Goal: Information Seeking & Learning: Check status

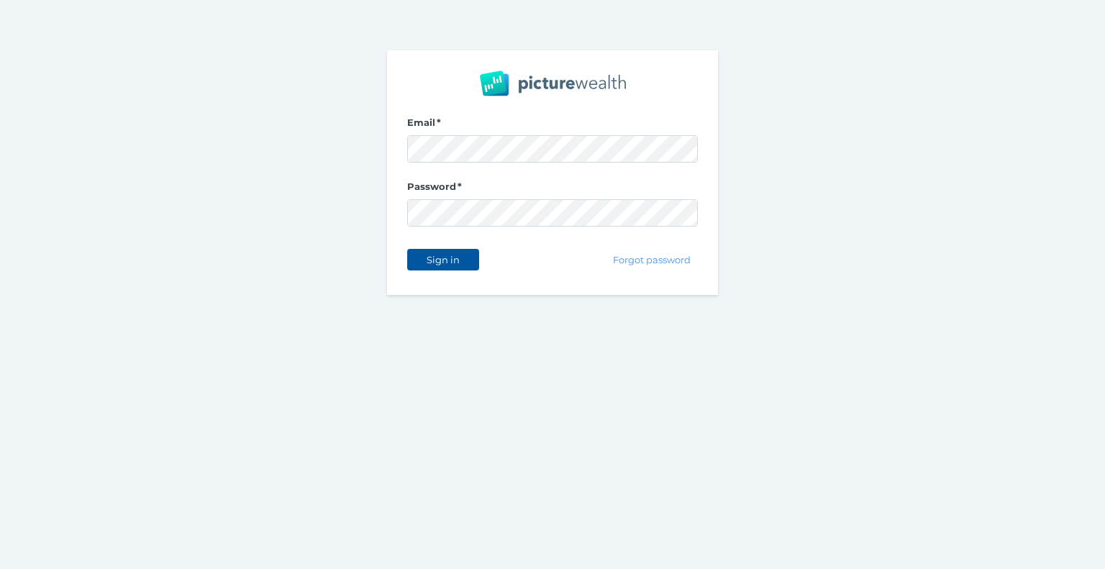
click at [471, 264] on button "Sign in" at bounding box center [443, 260] width 72 height 22
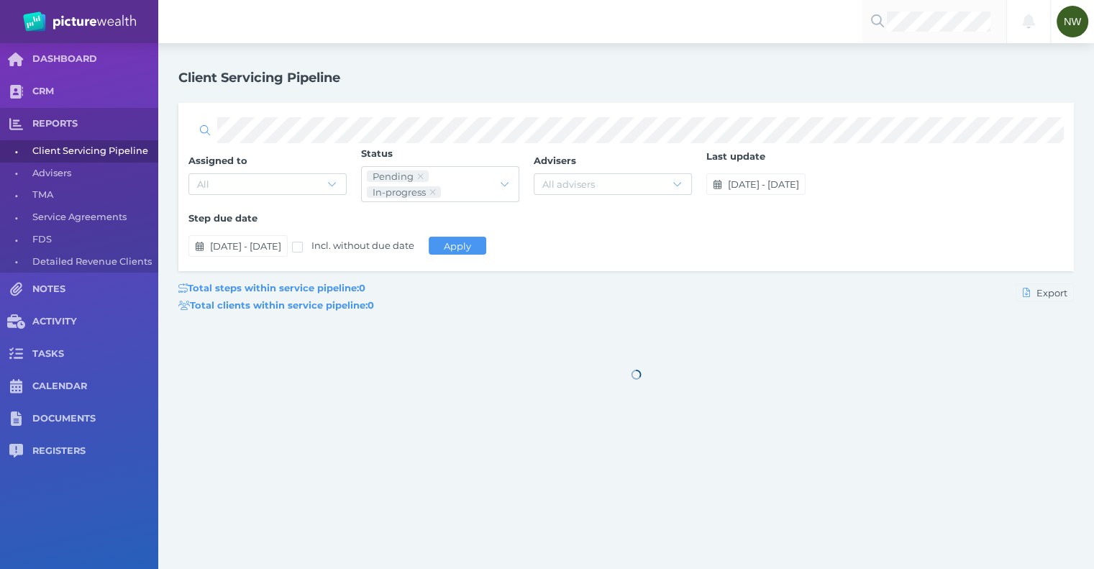
click at [960, 34] on div at bounding box center [934, 21] width 144 height 43
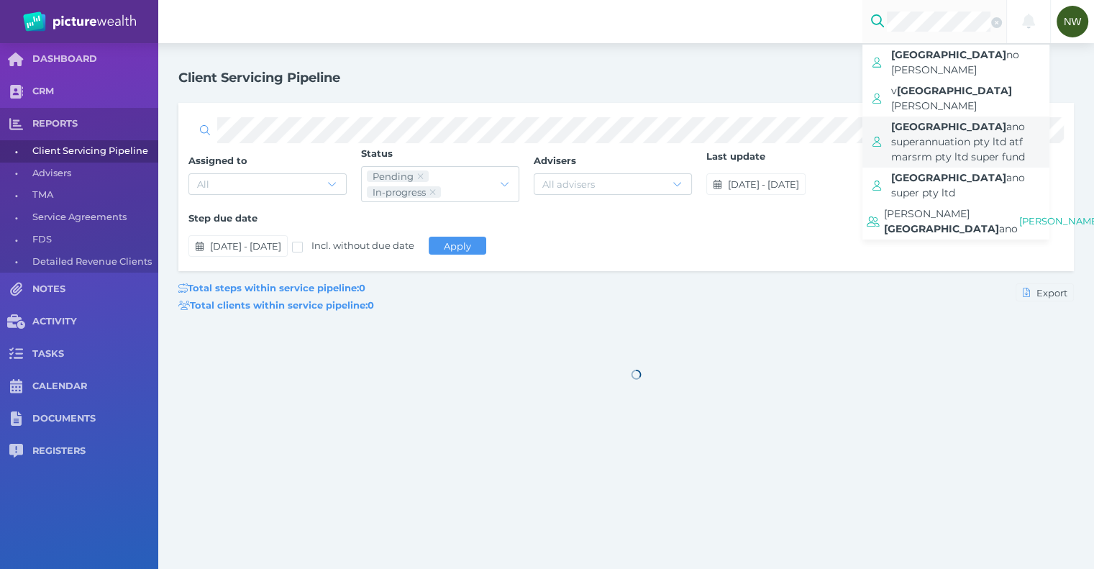
click at [998, 117] on span "itali ano superannuation pty ltd atf marsrm pty ltd super fund" at bounding box center [970, 142] width 158 height 51
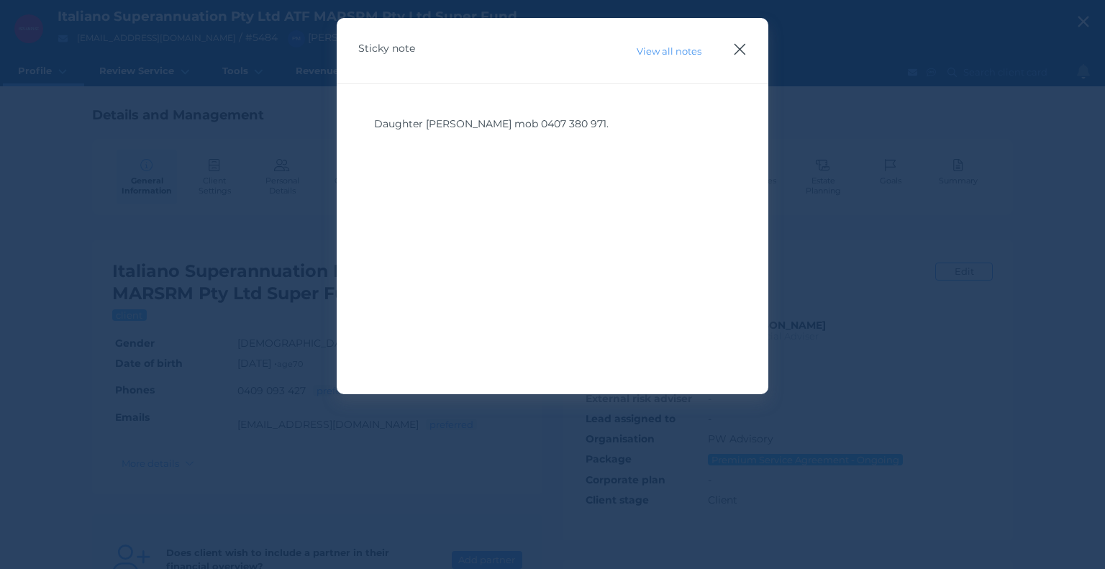
click at [745, 54] on icon "button" at bounding box center [740, 49] width 14 height 18
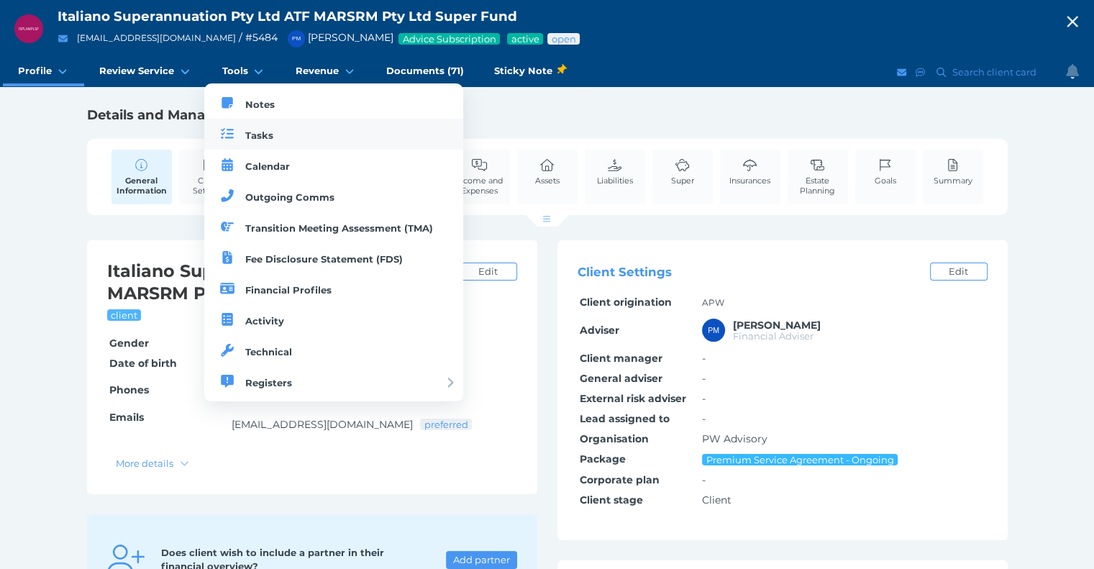
click at [242, 132] on link "Tasks" at bounding box center [334, 134] width 260 height 31
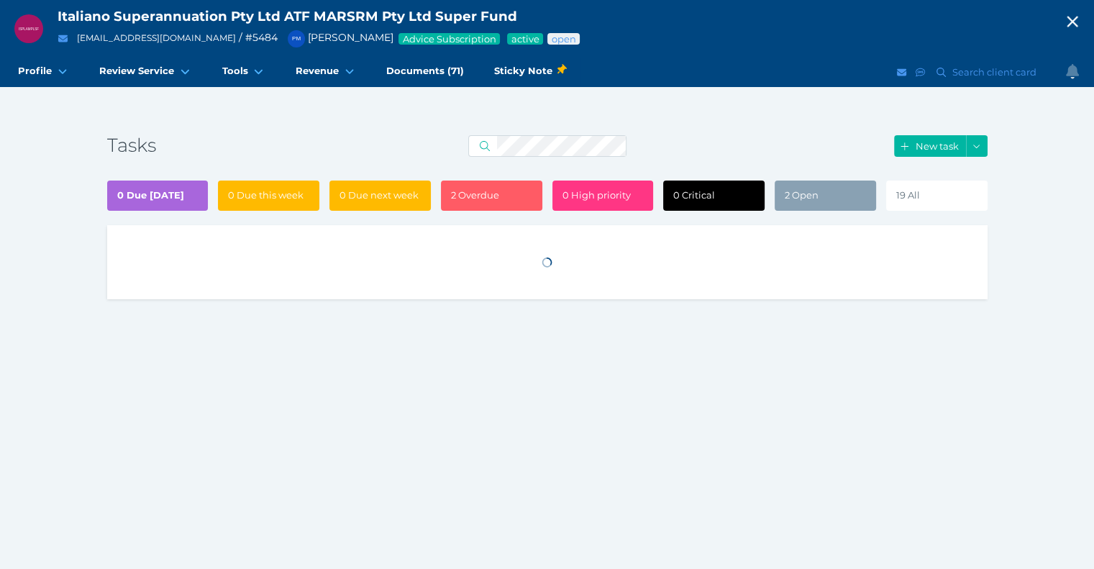
select select "50"
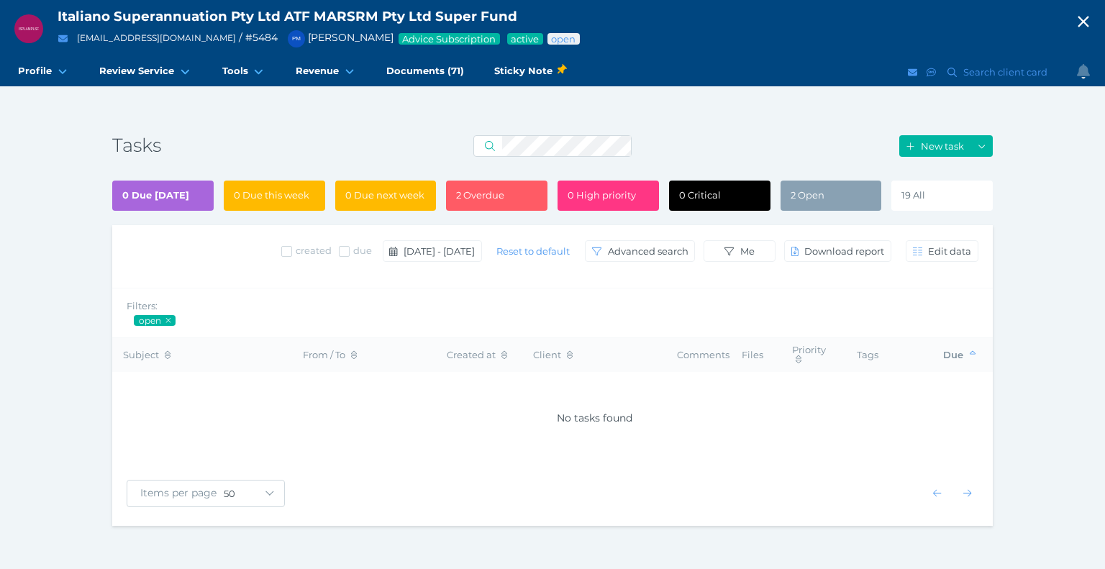
click at [820, 187] on div "2 Open" at bounding box center [830, 196] width 101 height 30
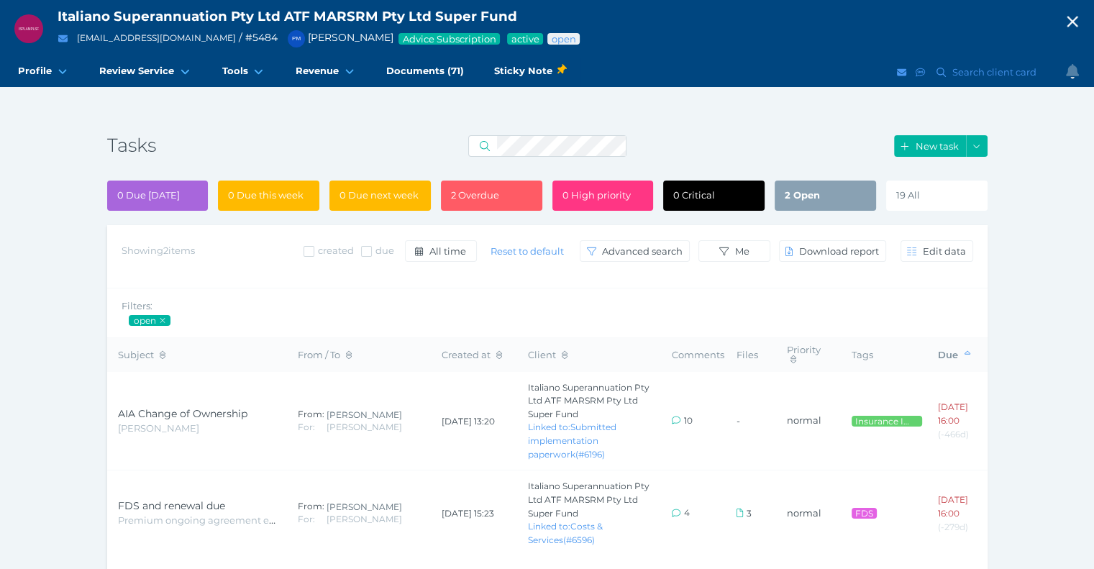
click at [276, 160] on div "Tasks New task" at bounding box center [547, 146] width 880 height 39
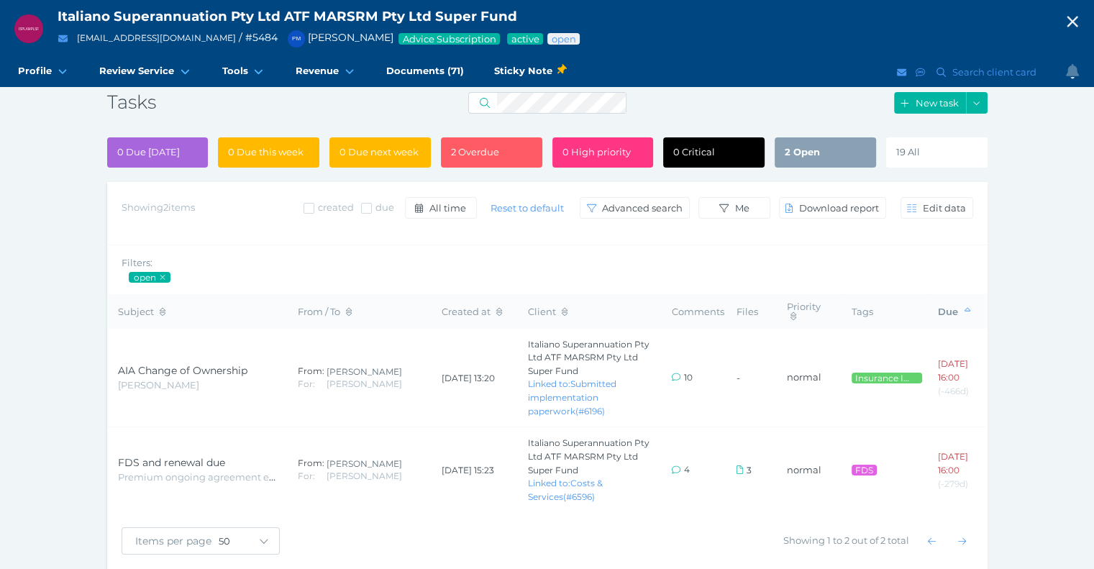
scroll to position [76, 0]
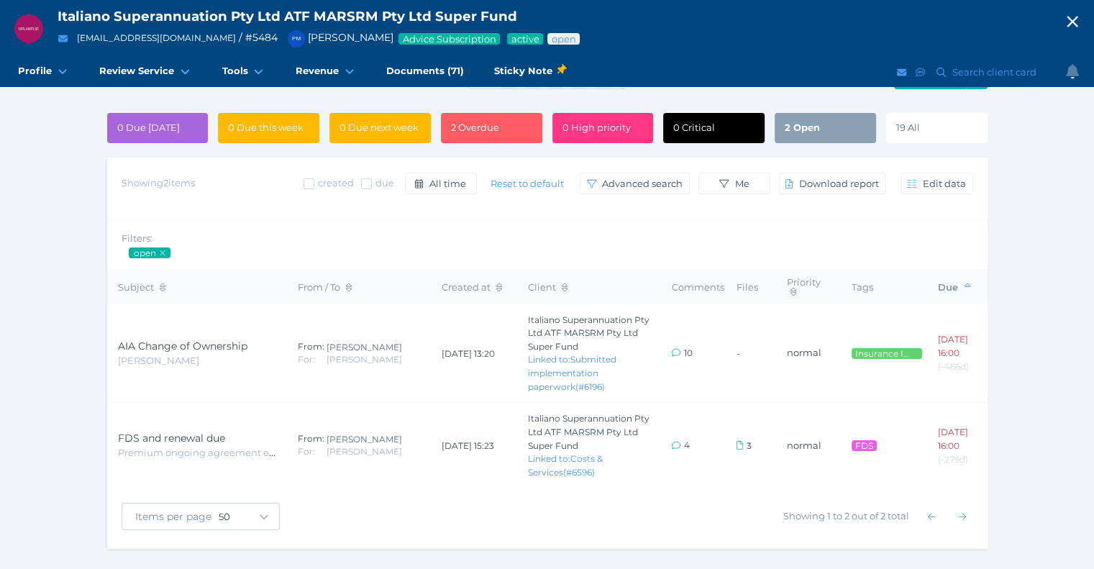
click at [801, 122] on span "2 Open" at bounding box center [802, 128] width 35 height 12
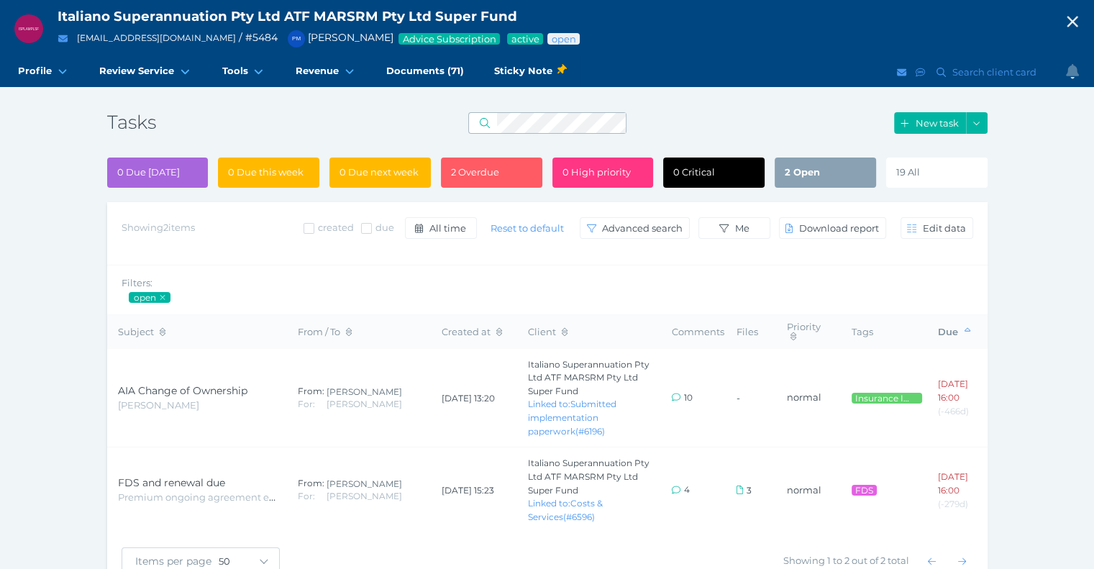
scroll to position [0, 0]
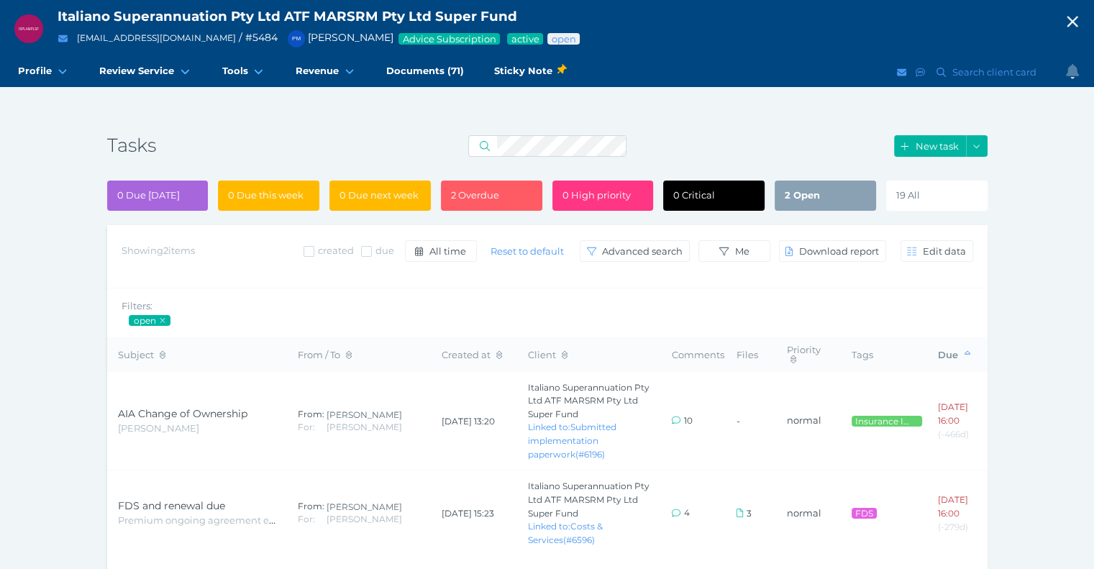
click at [930, 187] on div "19 All" at bounding box center [936, 196] width 101 height 30
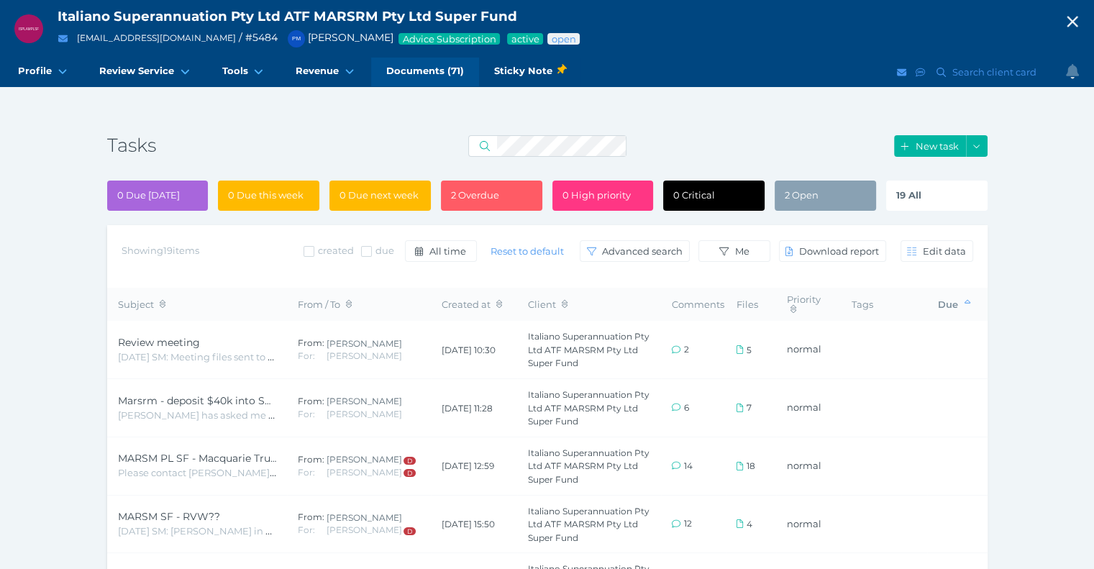
click at [391, 70] on span "Documents (71)" at bounding box center [425, 71] width 78 height 12
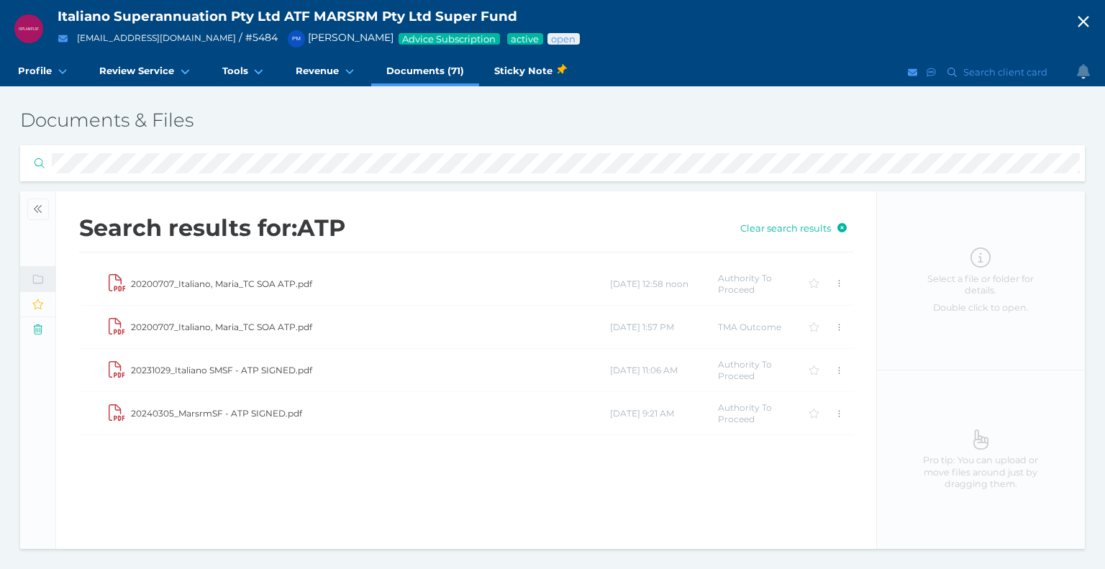
click at [263, 126] on h3 "Documents & Files" at bounding box center [375, 121] width 710 height 24
click at [35, 214] on span "button" at bounding box center [38, 210] width 22 height 12
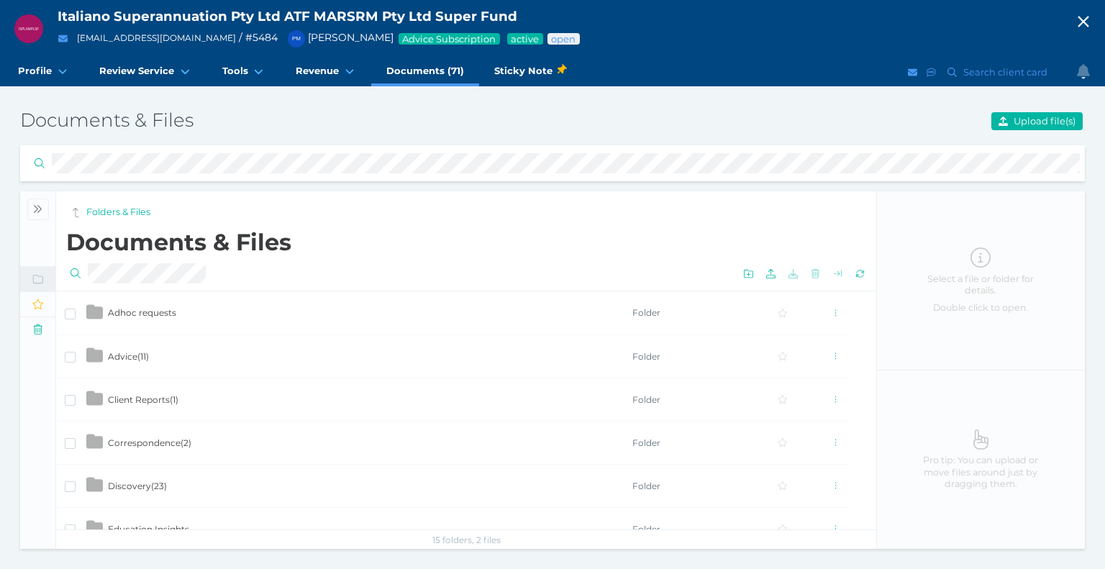
click at [276, 113] on h3 "Documents & Files" at bounding box center [375, 121] width 710 height 24
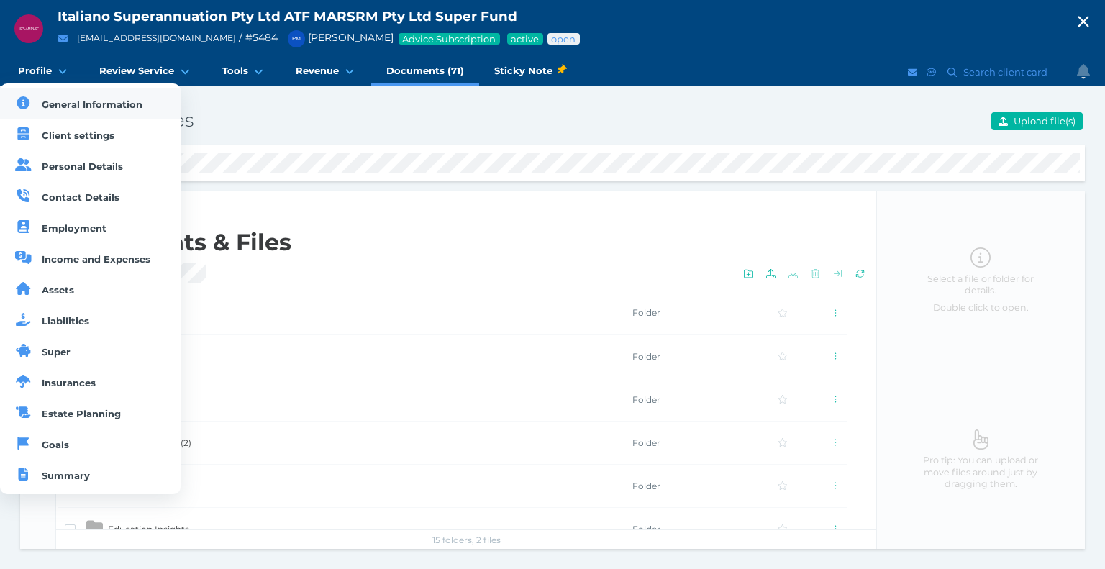
click at [37, 100] on link "General Information" at bounding box center [90, 103] width 181 height 31
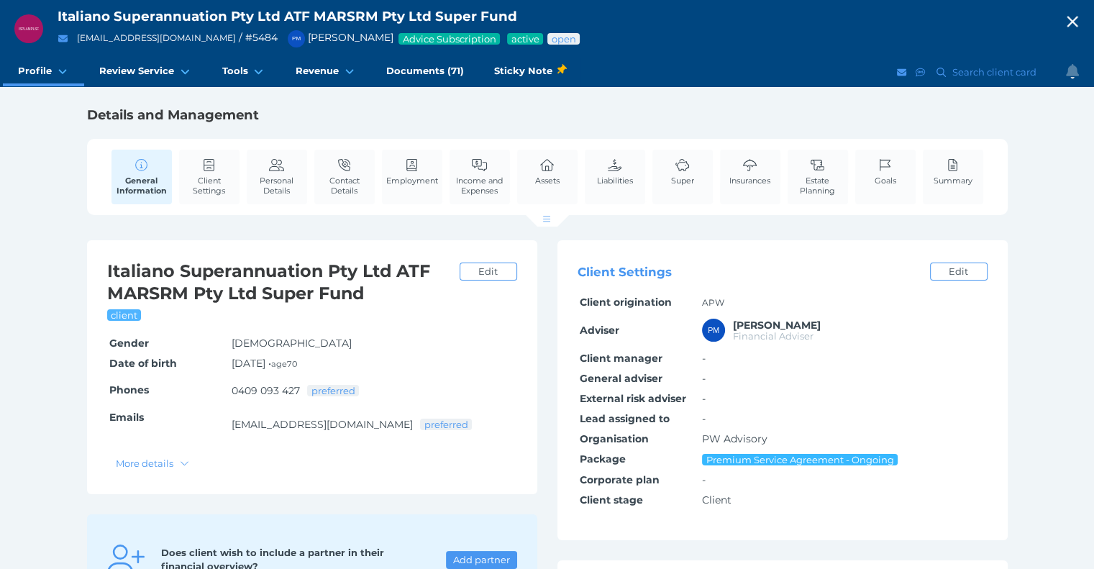
click at [266, 117] on h1 "Details and Management" at bounding box center [547, 114] width 921 height 17
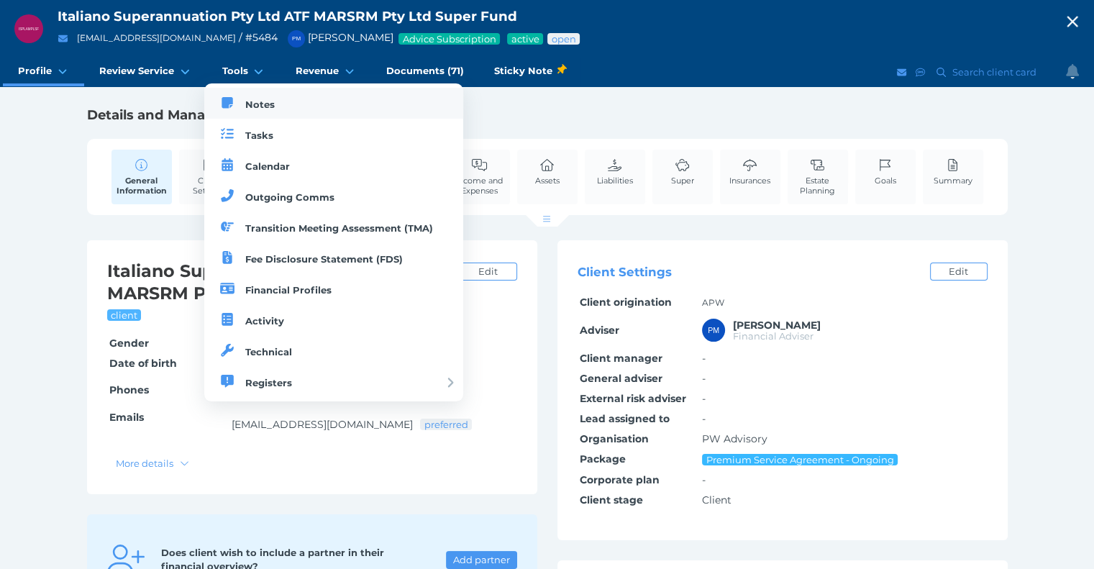
click at [252, 106] on span "Notes" at bounding box center [259, 105] width 29 height 12
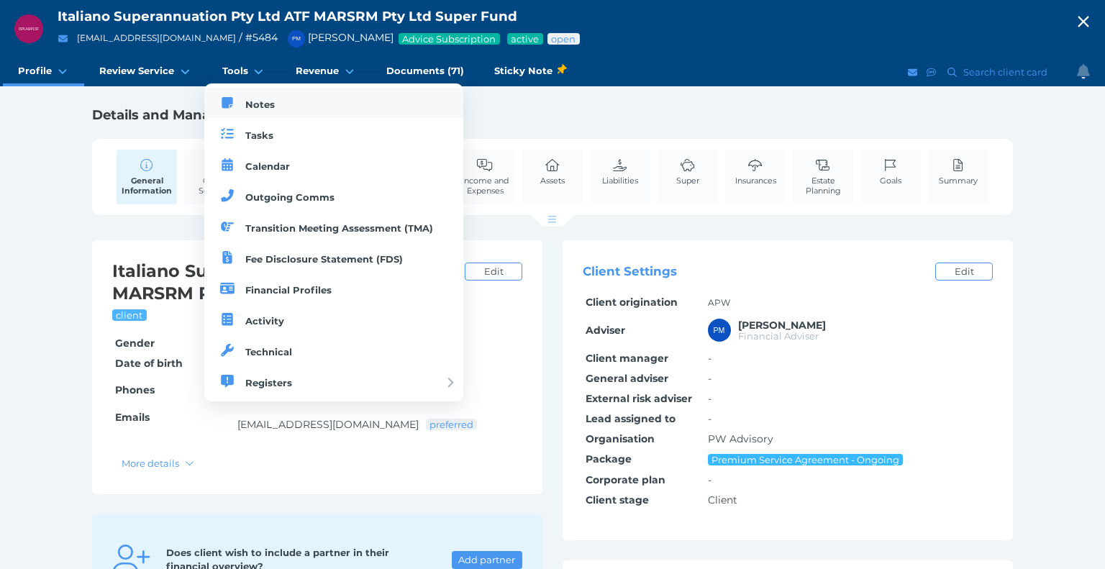
select select "50"
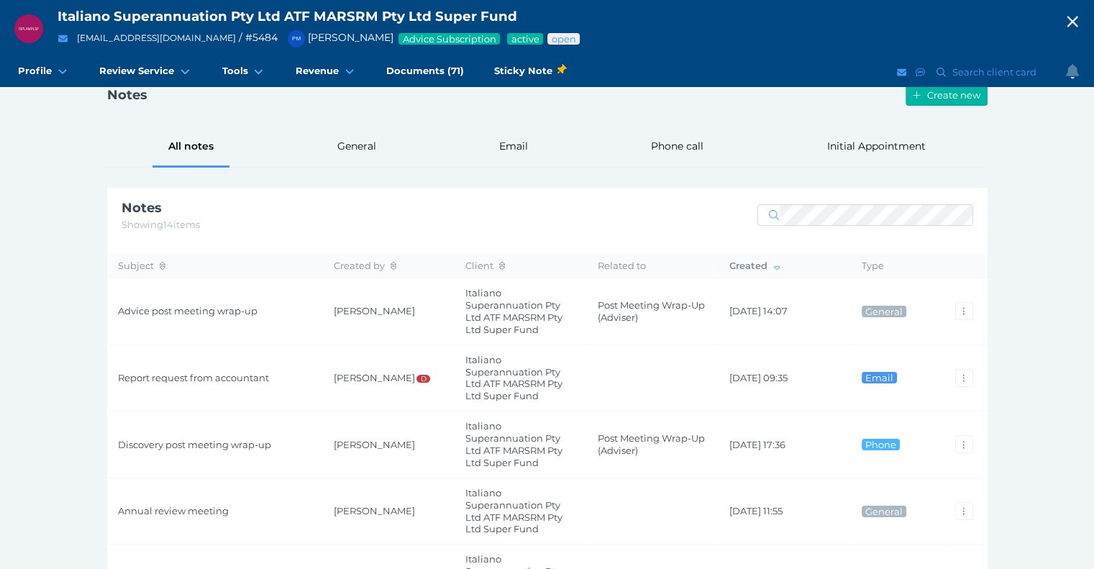
scroll to position [72, 0]
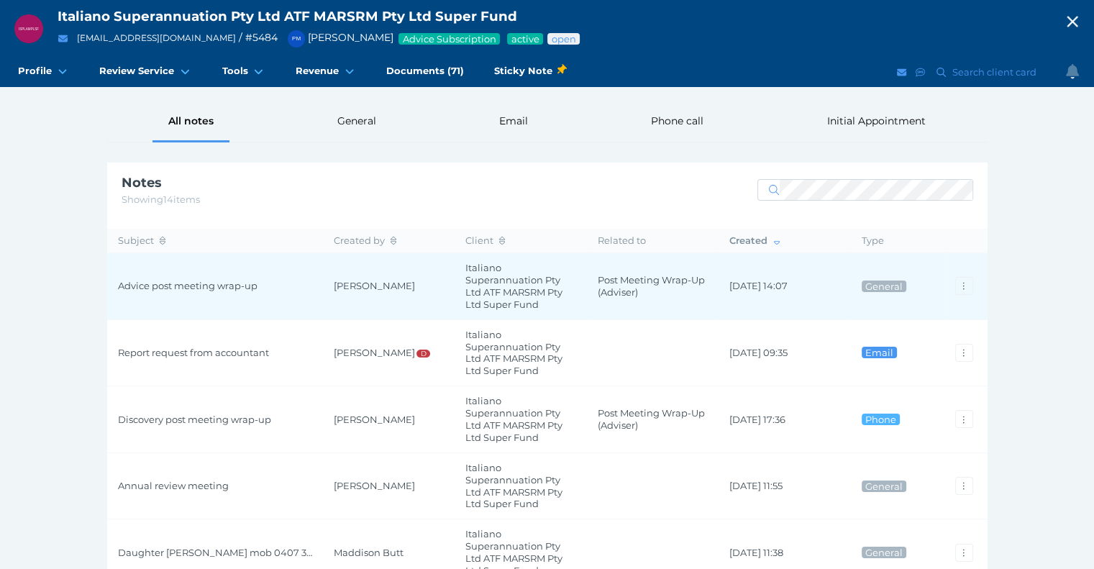
click at [175, 288] on span "Advice post meeting wrap-up" at bounding box center [215, 286] width 194 height 12
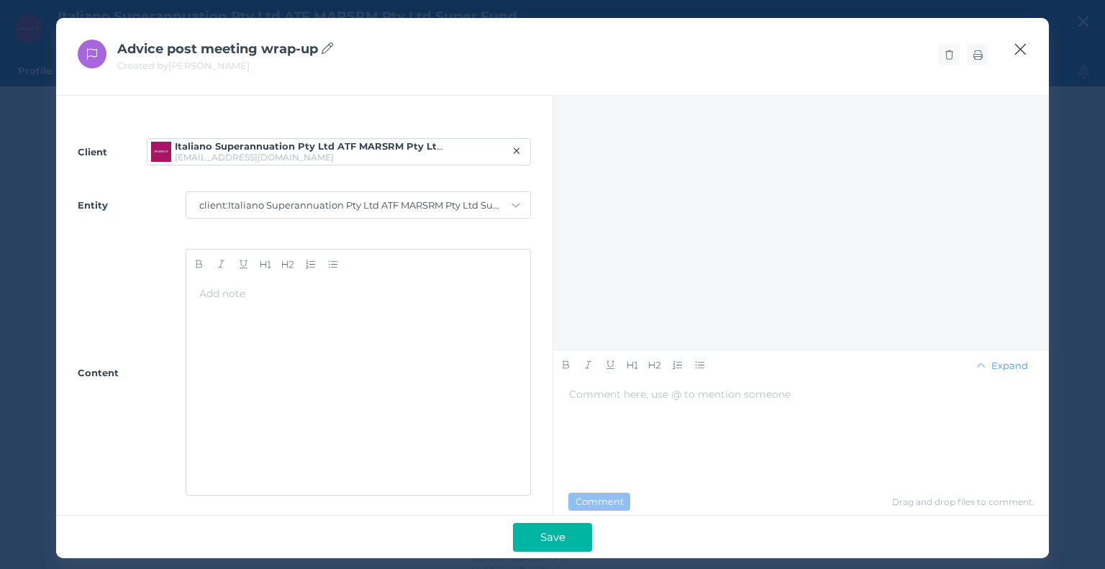
click at [1024, 46] on icon "button" at bounding box center [1021, 50] width 12 height 12
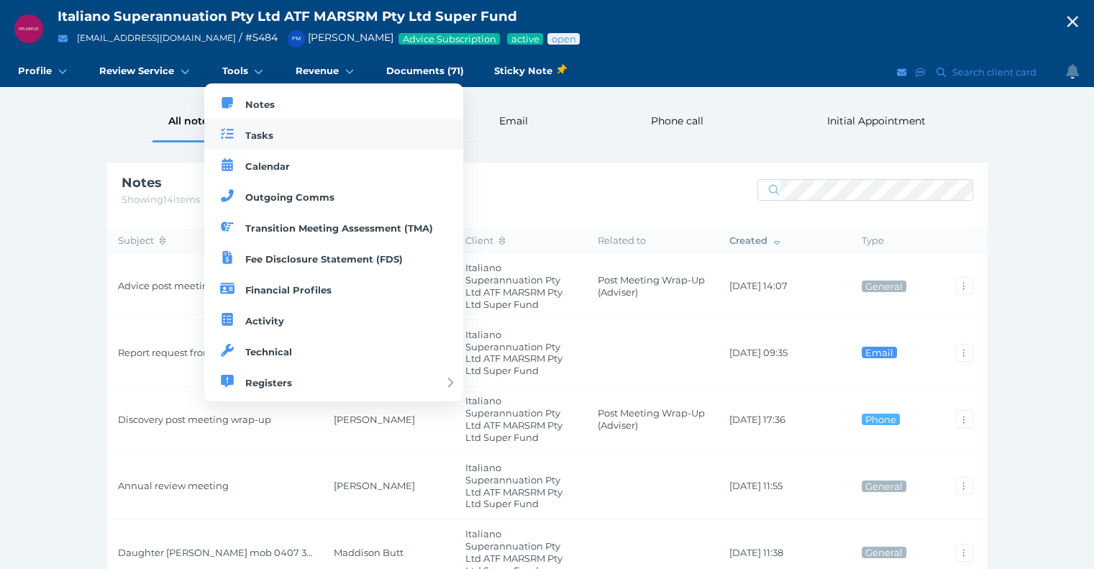
click at [258, 144] on link "Tasks" at bounding box center [334, 134] width 260 height 31
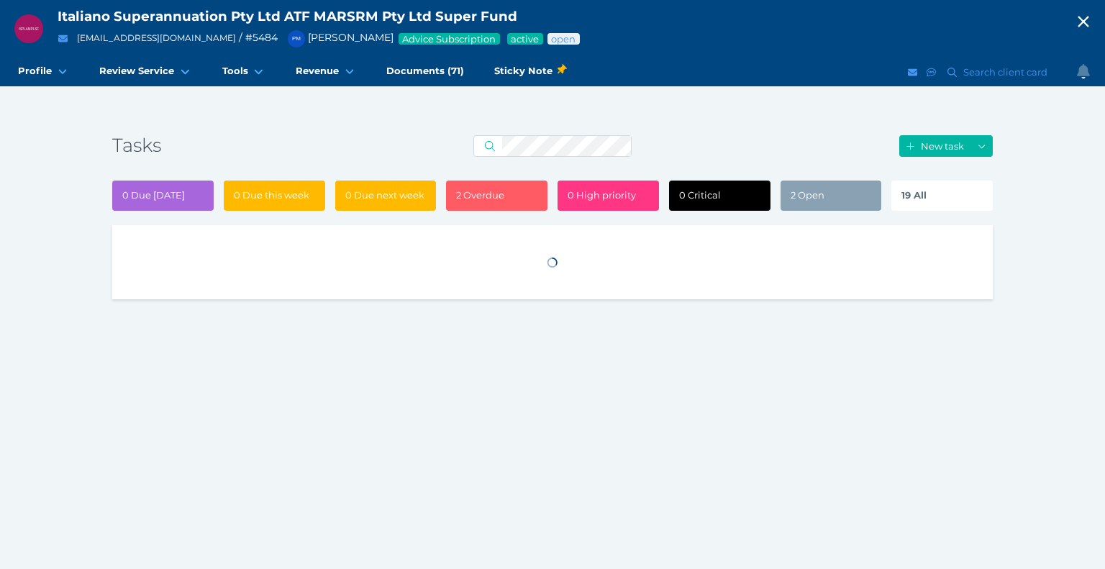
select select "50"
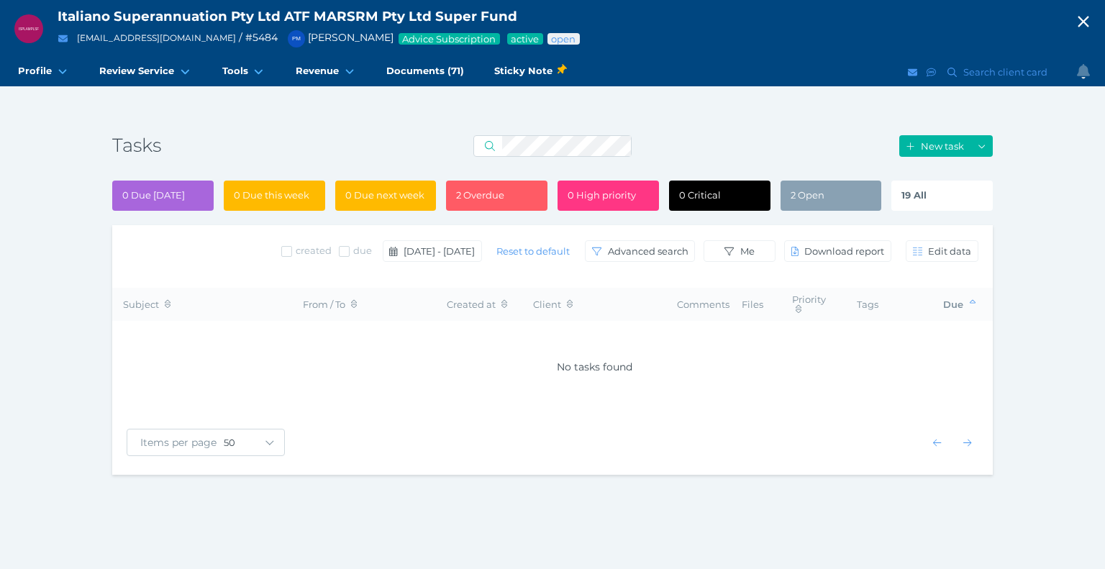
click at [826, 143] on div "New task" at bounding box center [845, 146] width 293 height 39
click at [905, 186] on div "19 All" at bounding box center [941, 196] width 101 height 30
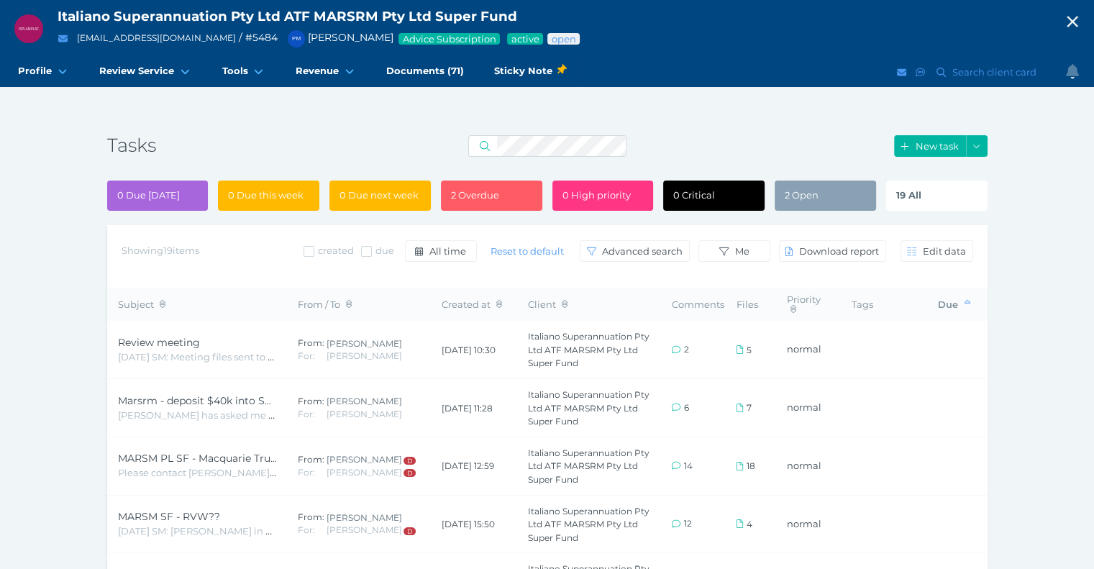
click at [765, 148] on div "New task" at bounding box center [840, 146] width 293 height 39
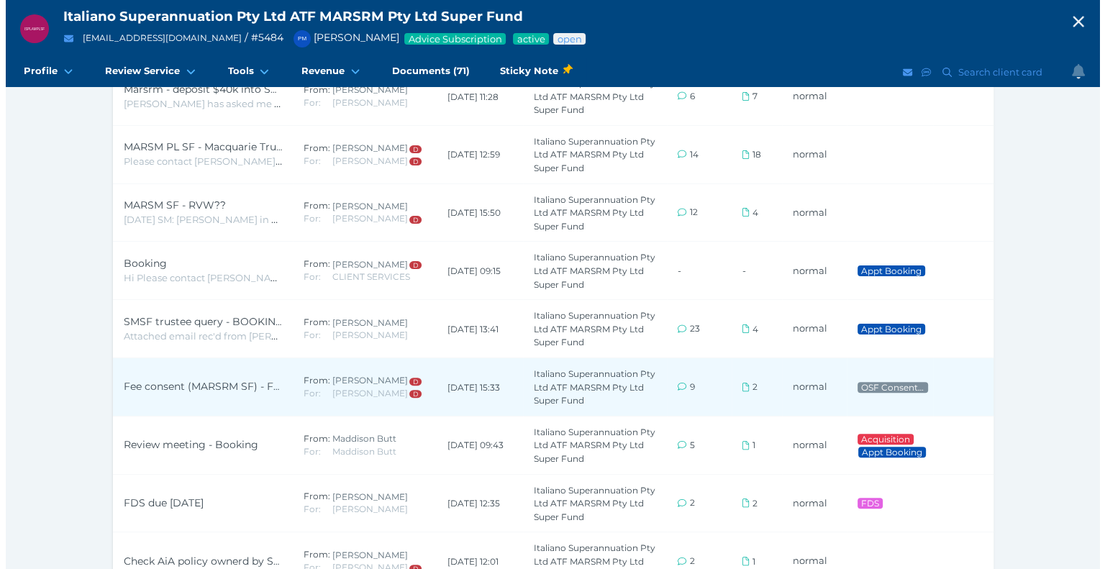
scroll to position [288, 0]
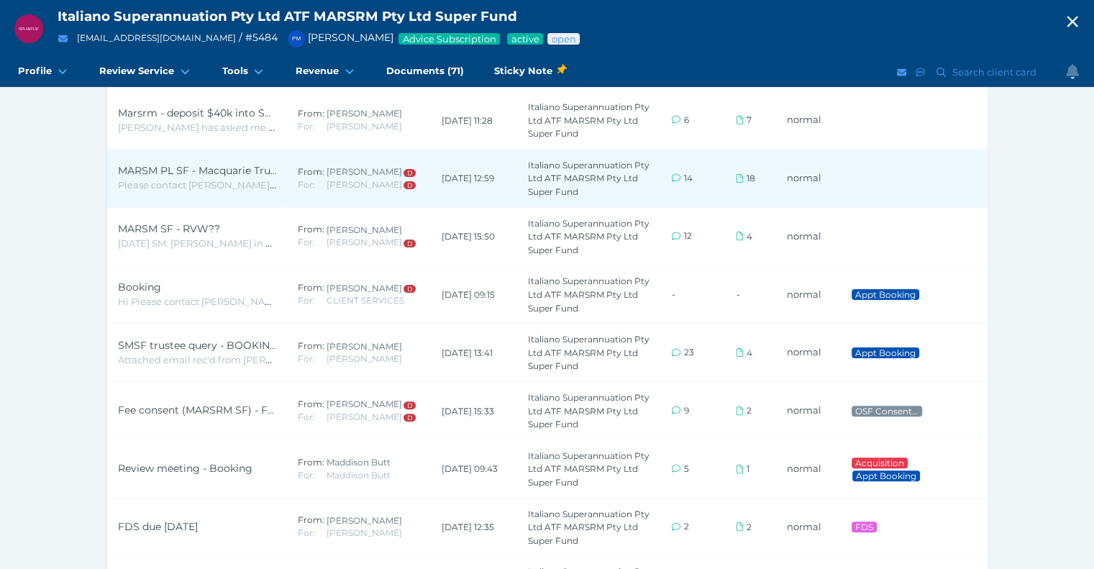
click at [652, 181] on td "Italiano Superannuation Pty Ltd ATF MARSRM Pty Ltd Super Fund" at bounding box center [589, 178] width 144 height 58
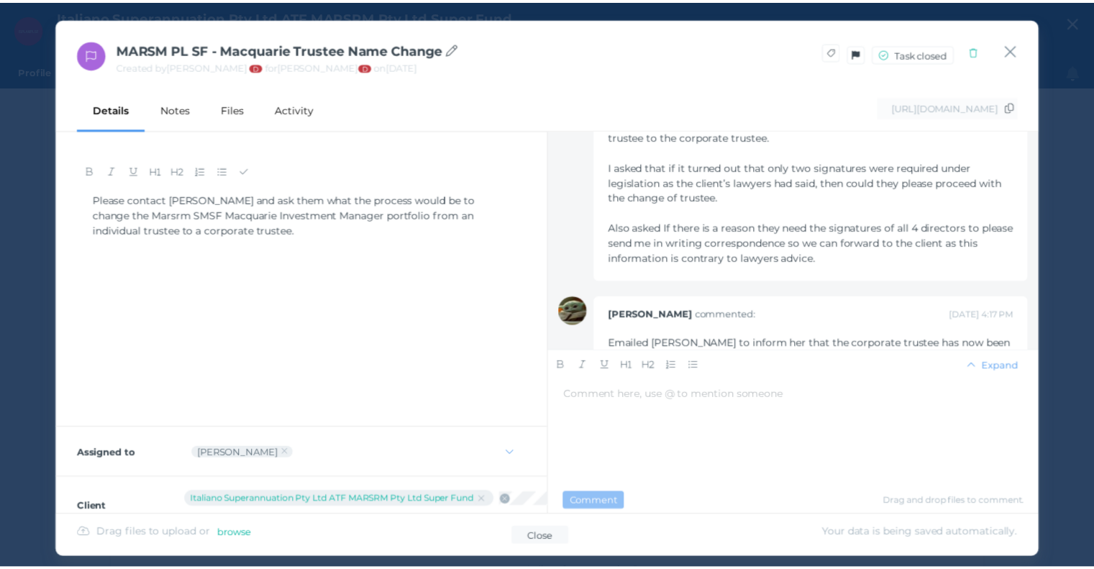
scroll to position [1673, 0]
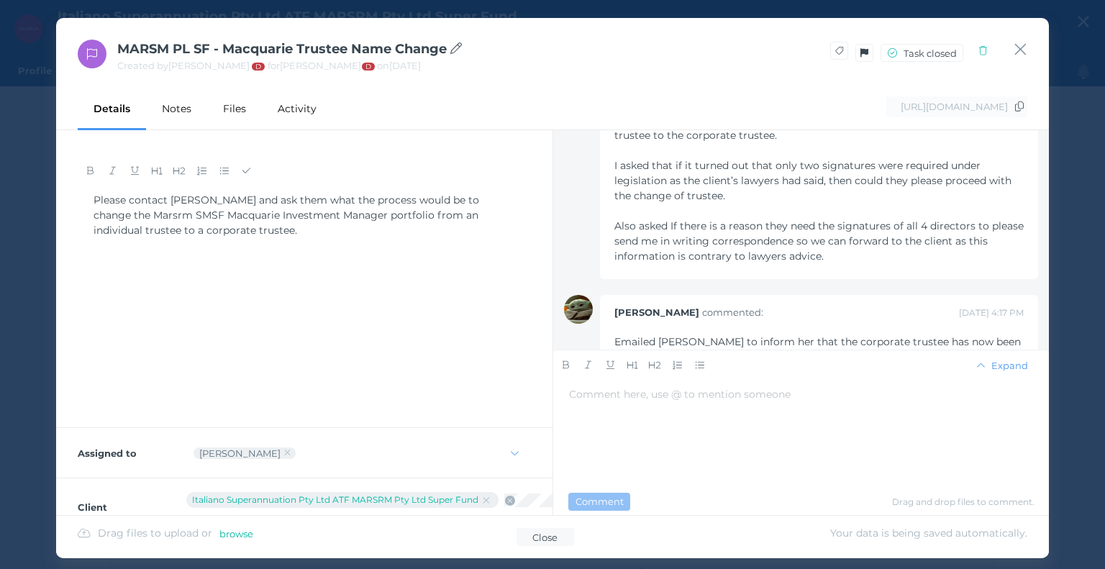
click at [1023, 45] on icon "button" at bounding box center [1021, 50] width 12 height 12
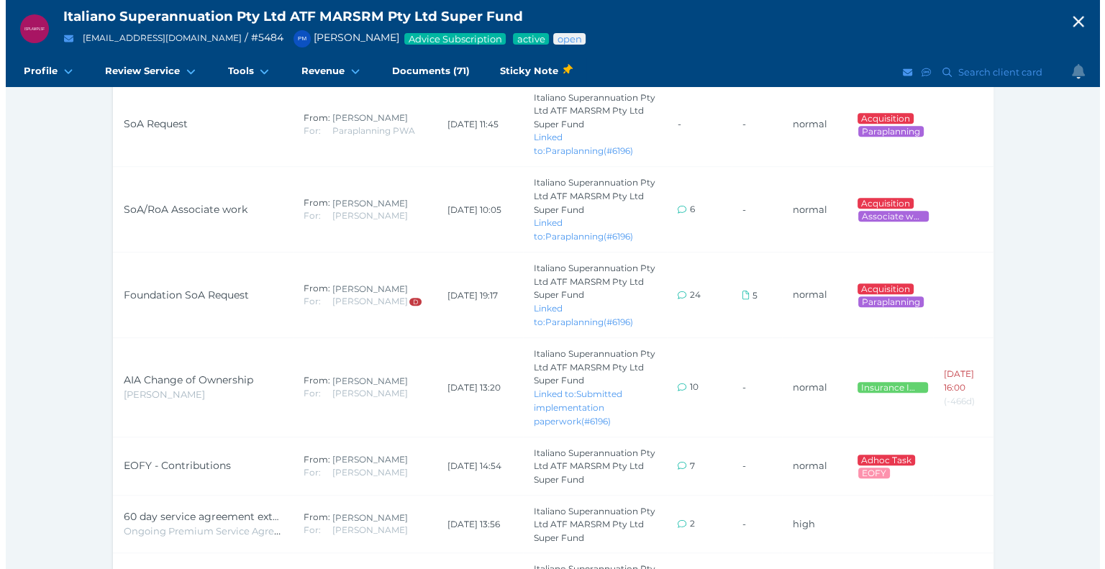
scroll to position [1007, 0]
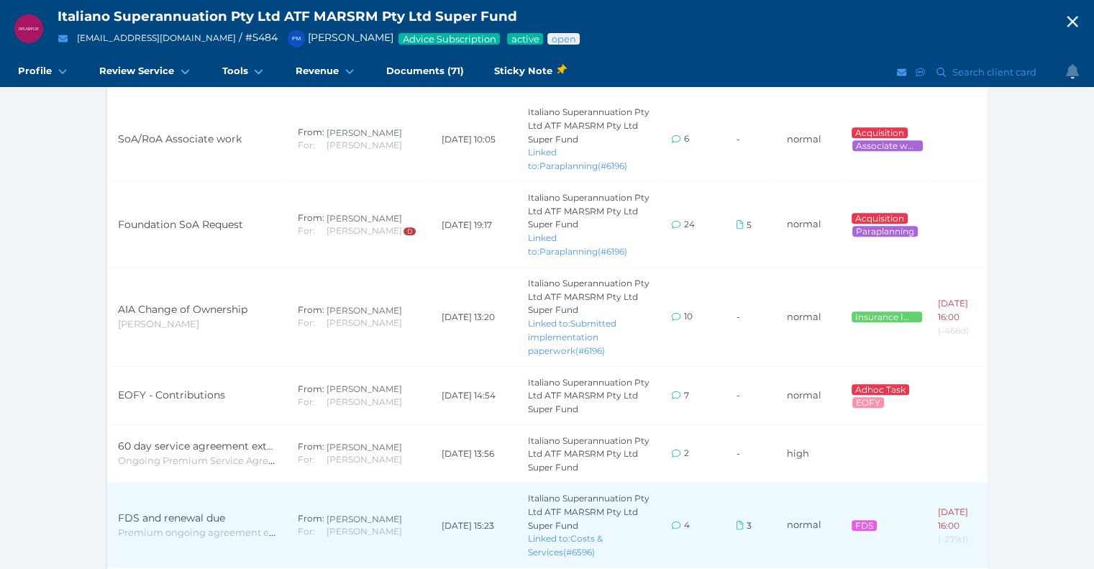
click at [655, 511] on td "Italiano Superannuation Pty Ltd ATF MARSRM Pty Ltd Super Fund Linked to: Costs …" at bounding box center [589, 525] width 144 height 85
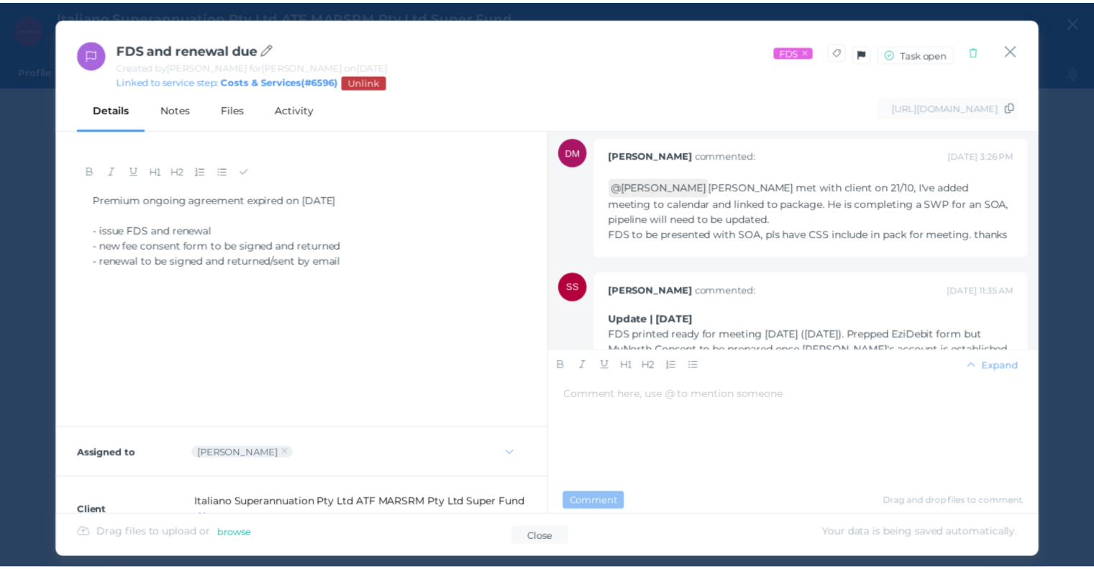
scroll to position [293, 0]
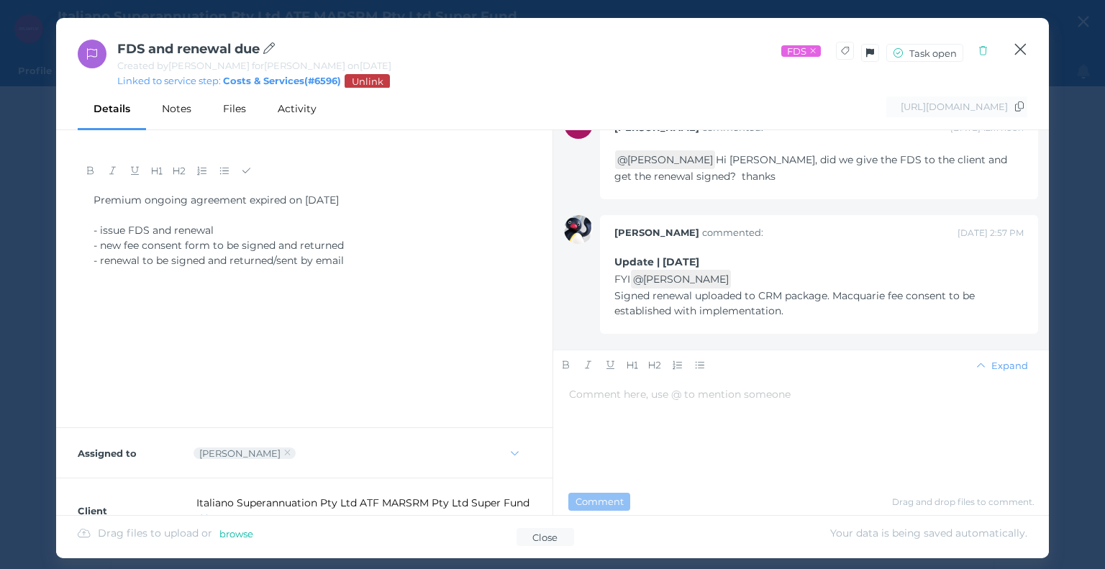
click at [1017, 45] on icon "button" at bounding box center [1020, 49] width 14 height 18
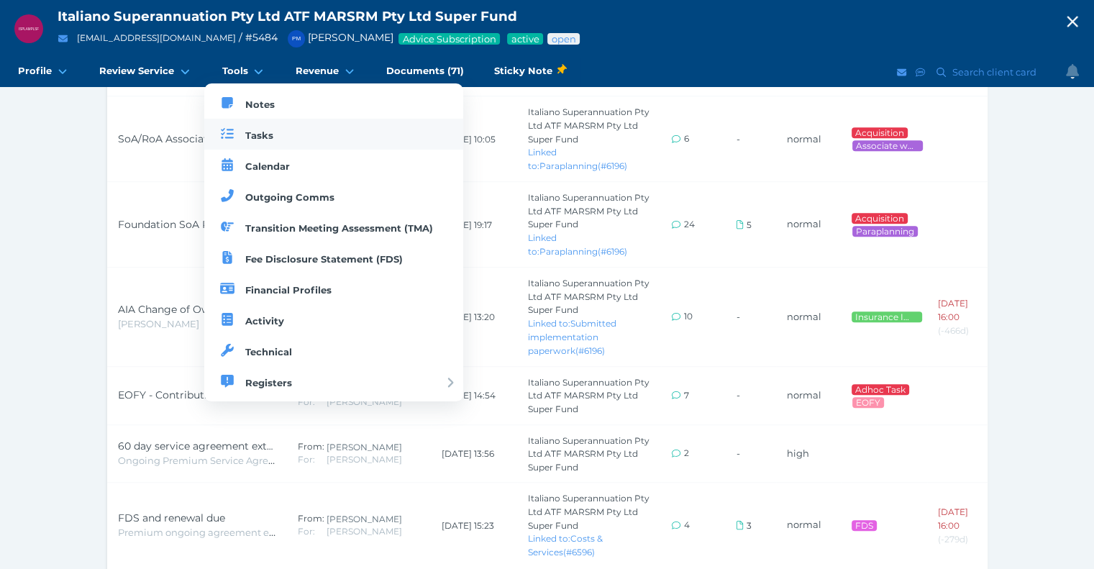
click at [270, 147] on link "Tasks" at bounding box center [334, 134] width 260 height 31
click at [261, 143] on link "Tasks" at bounding box center [334, 134] width 260 height 31
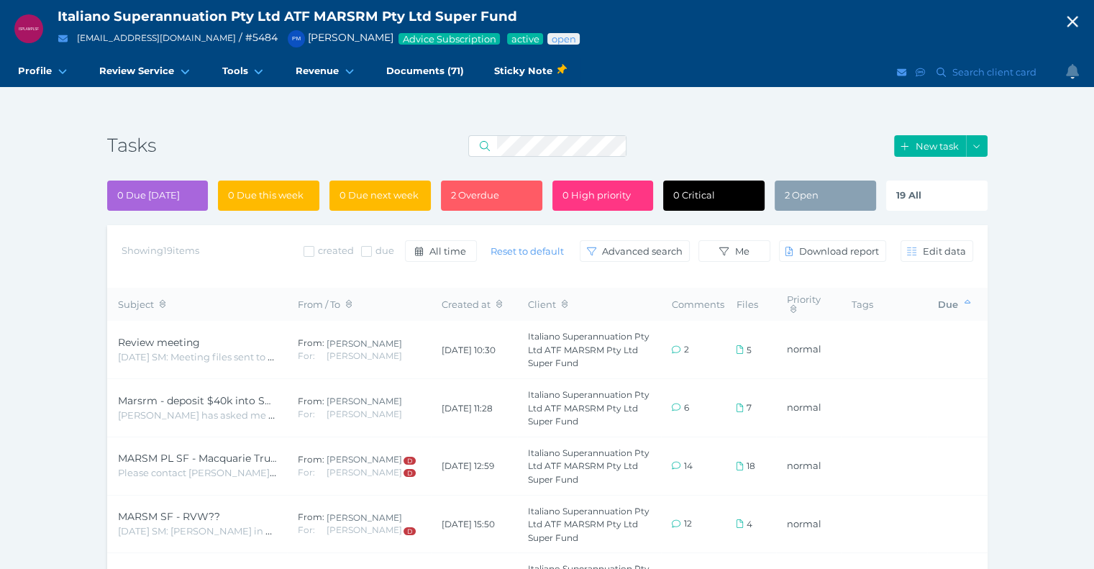
click at [442, 67] on span "Documents (71)" at bounding box center [425, 71] width 78 height 12
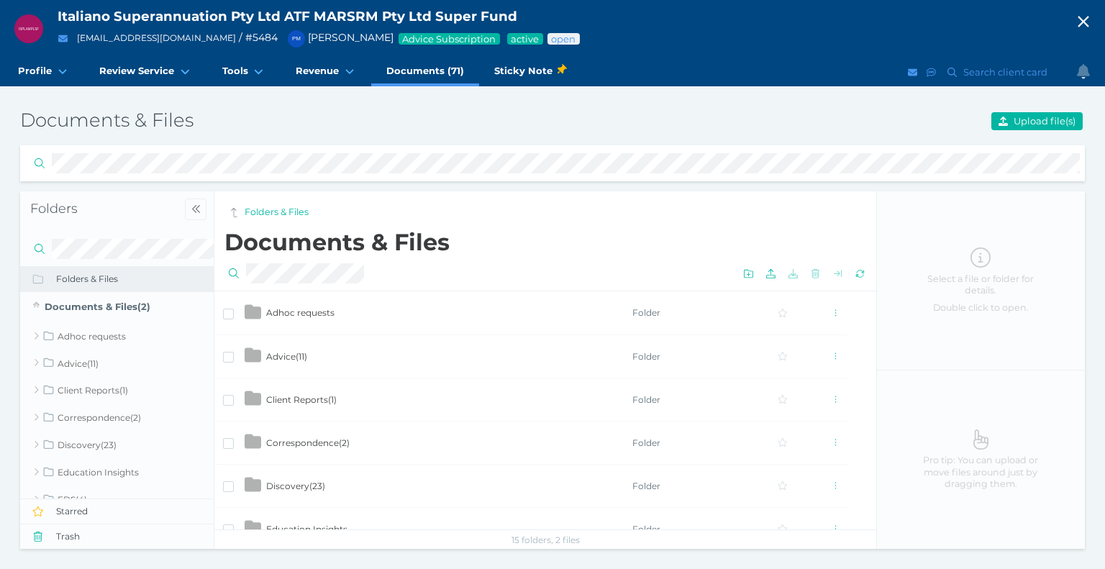
click at [355, 352] on td "Advice ( 11 )" at bounding box center [448, 355] width 366 height 43
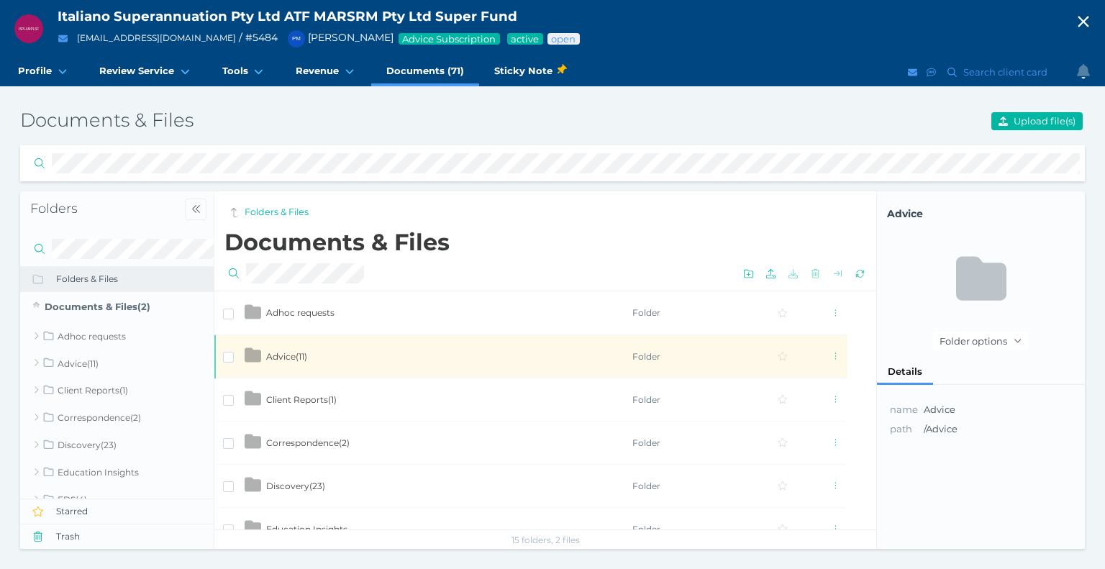
click at [340, 368] on td "Advice ( 11 )" at bounding box center [448, 355] width 366 height 43
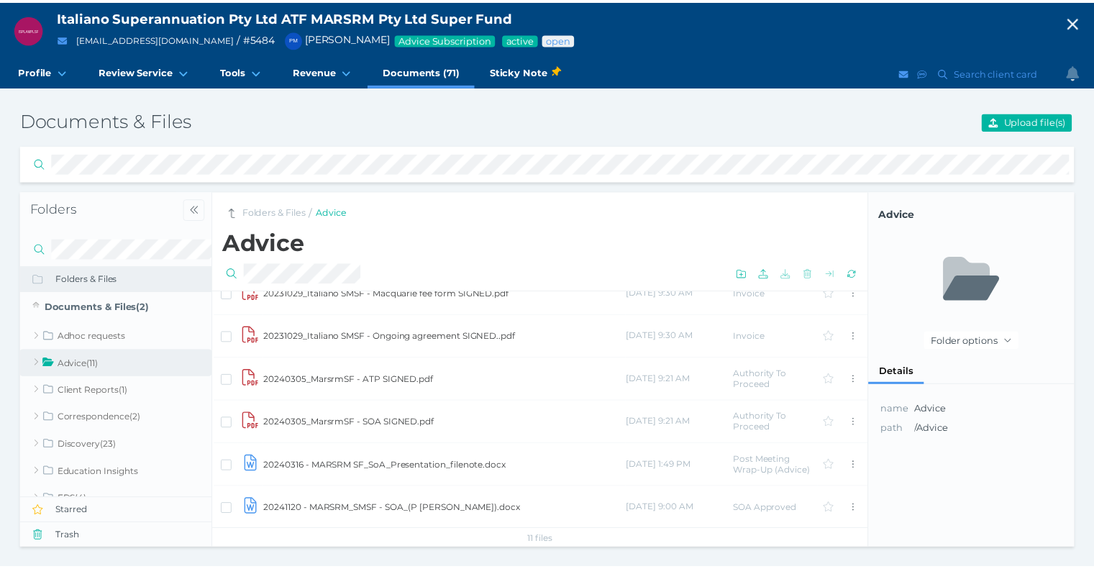
scroll to position [164, 0]
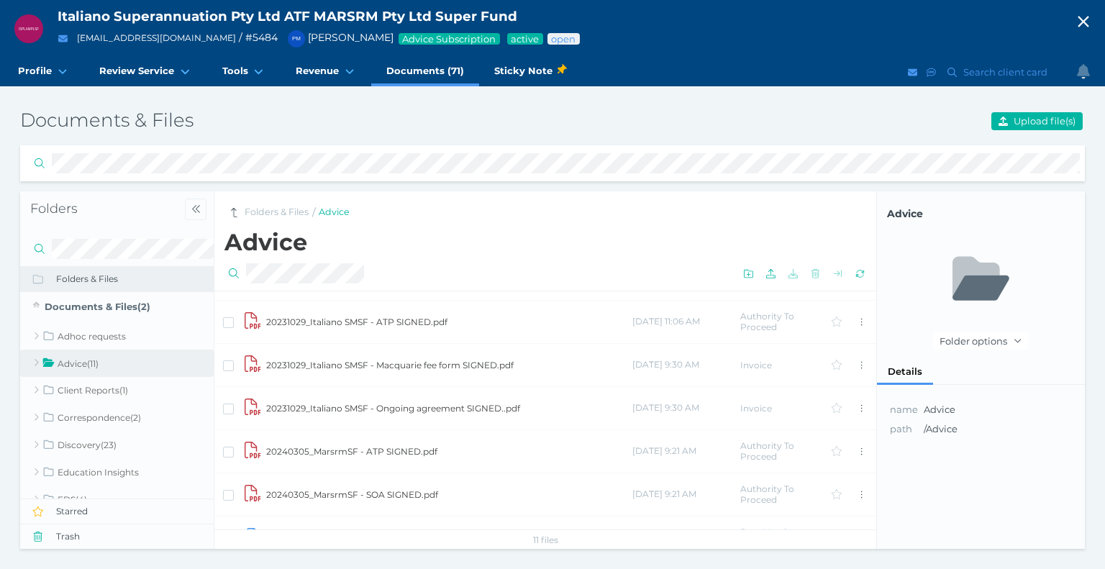
click at [259, 124] on h3 "Documents & Files" at bounding box center [375, 121] width 710 height 24
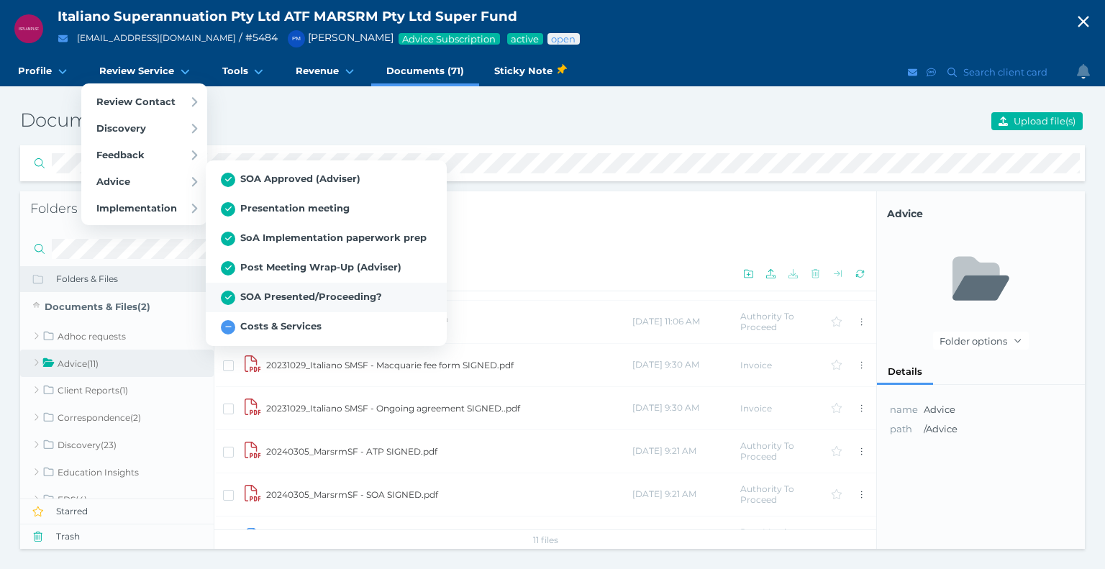
click at [291, 306] on link "SOA Presented/Proceeding?" at bounding box center [326, 297] width 241 height 29
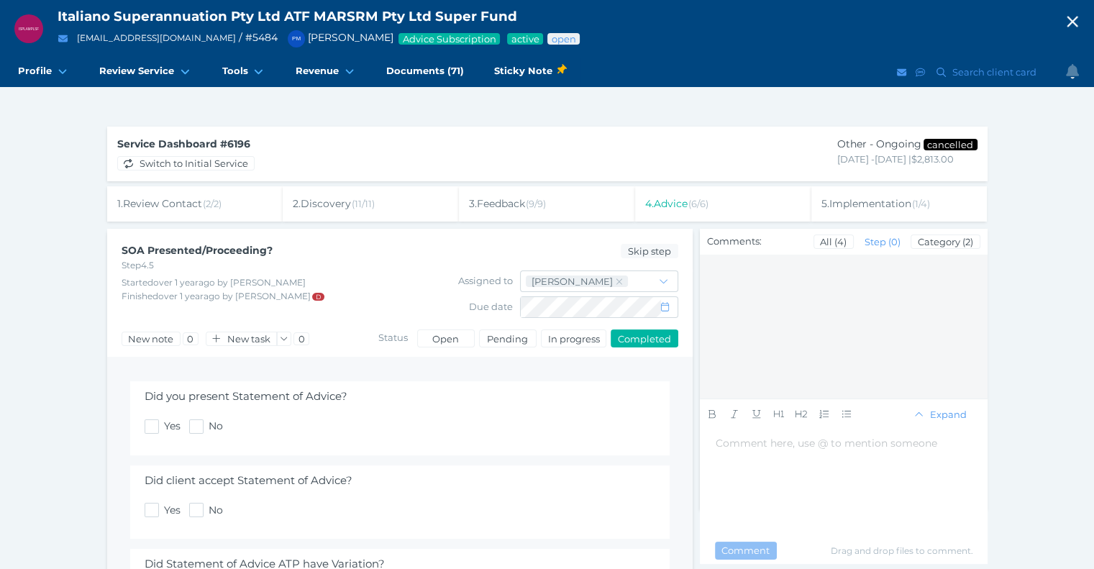
click at [90, 127] on div "Service Dashboard # 6196 Switch to Initial Service Other - Ongoing cancelled 22…" at bounding box center [547, 531] width 921 height 850
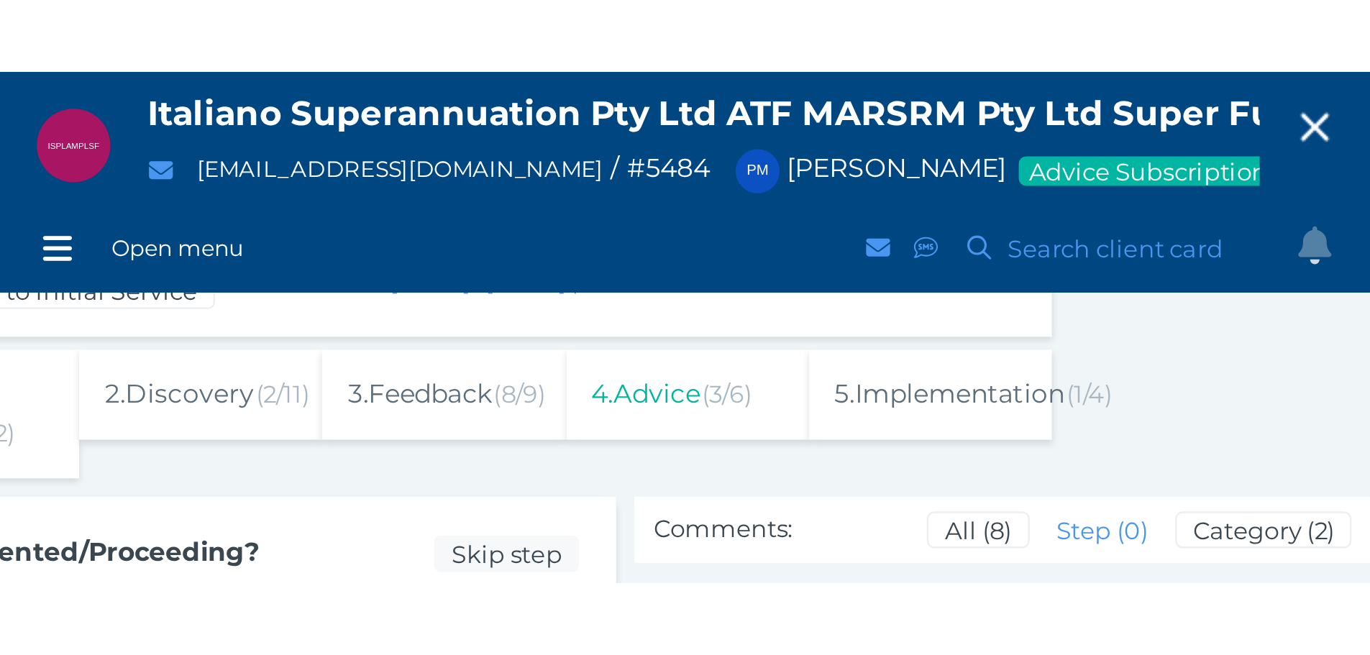
scroll to position [78, 0]
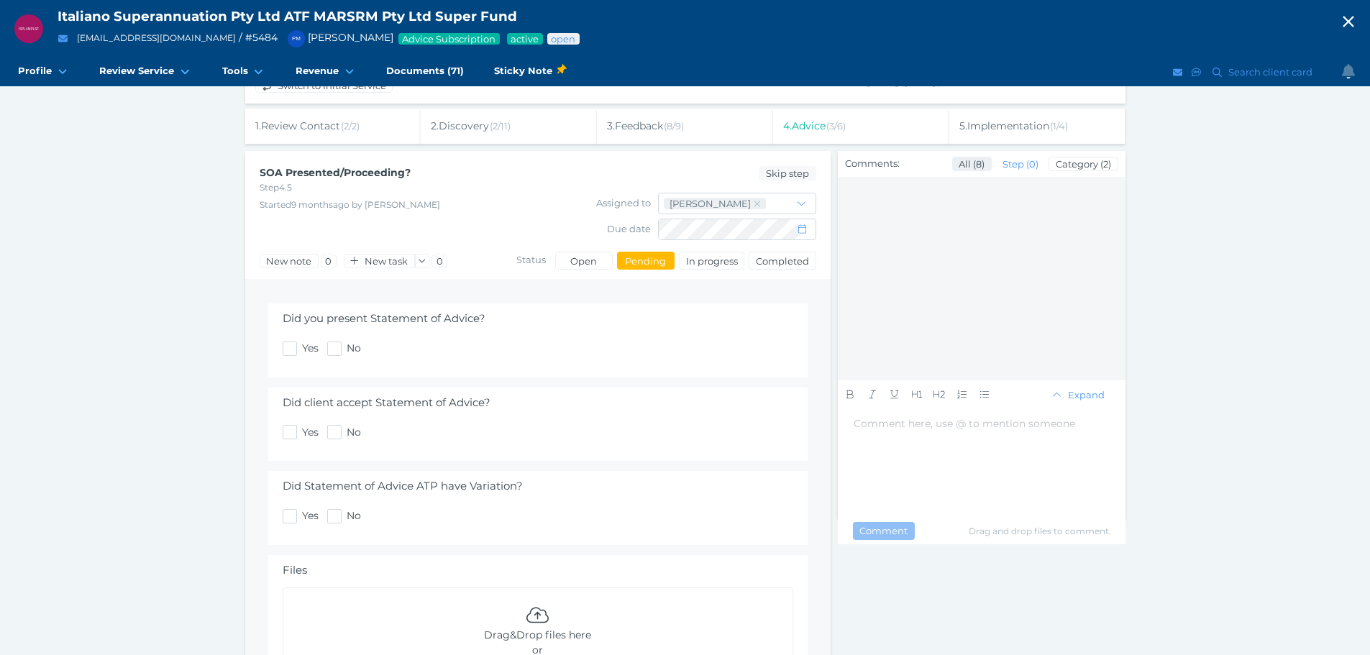
click at [970, 166] on span "All ( 8 )" at bounding box center [972, 164] width 38 height 12
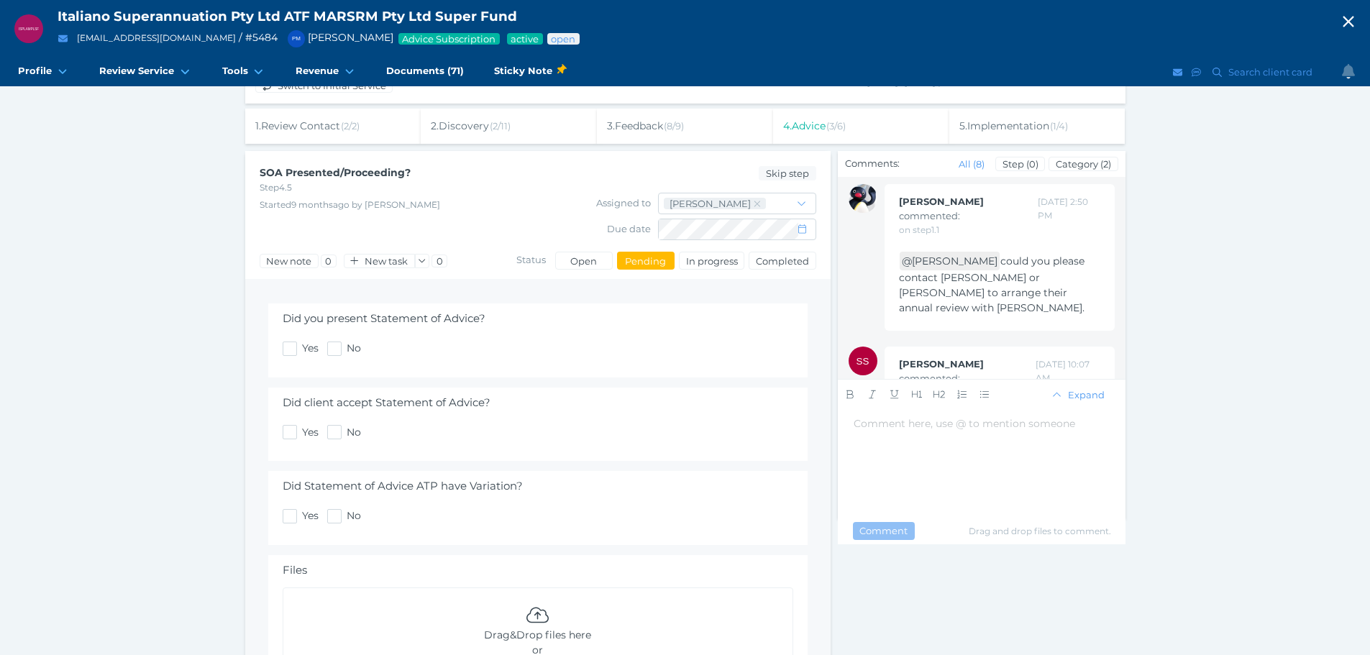
scroll to position [0, 0]
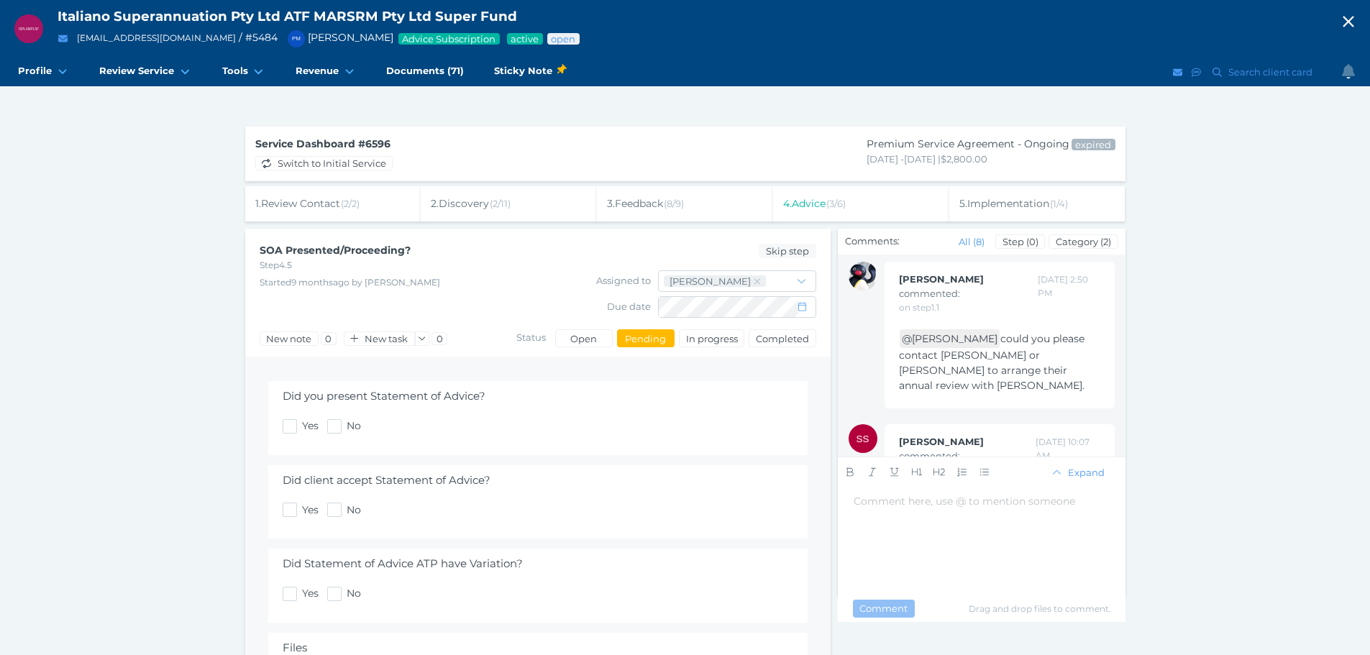
click at [1018, 204] on span "5 . Implementation ( 1 / 4 )" at bounding box center [1014, 203] width 109 height 13
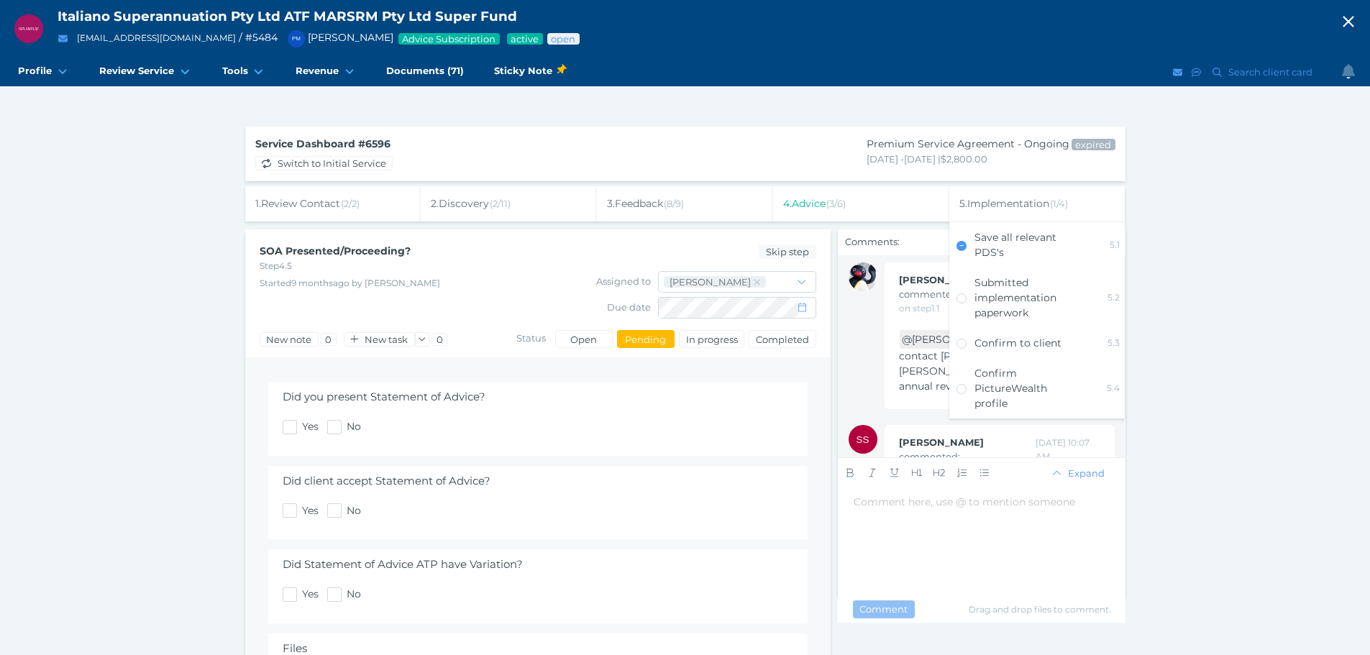
click at [844, 209] on span "( 3 / 6 )" at bounding box center [835, 204] width 19 height 12
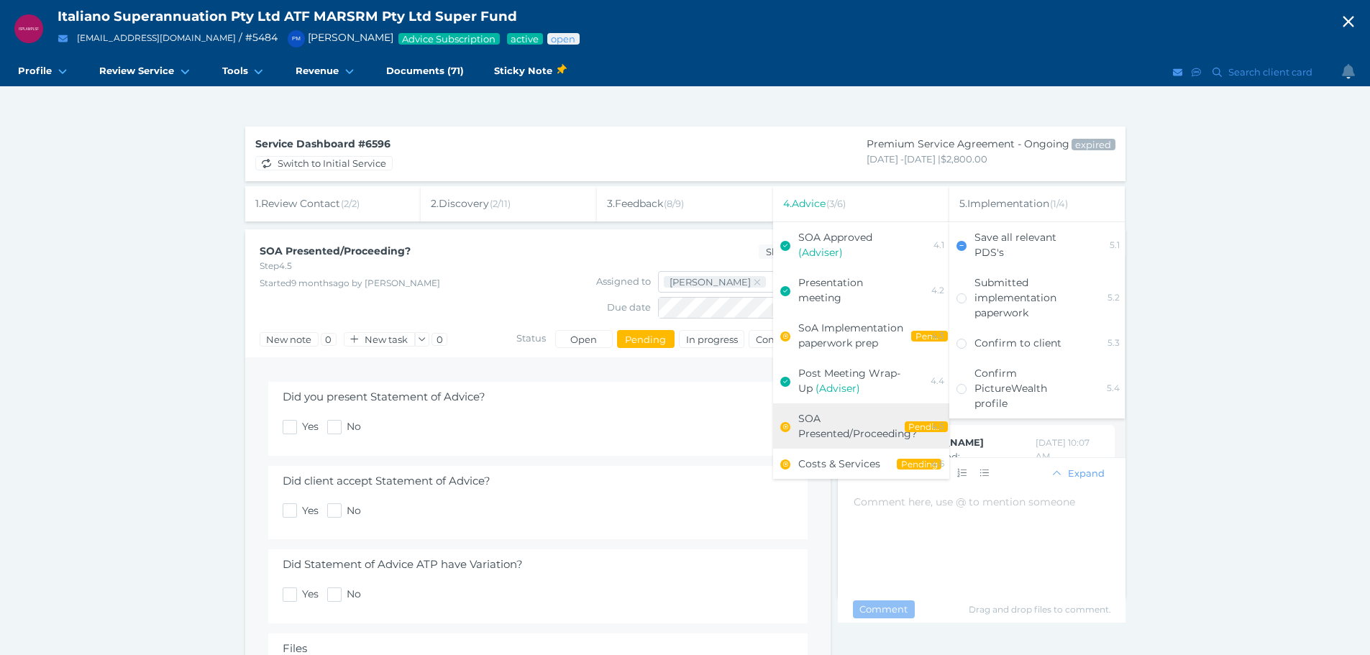
click at [724, 206] on div "3 . Feedback ( 8 / 9 )" at bounding box center [685, 203] width 176 height 35
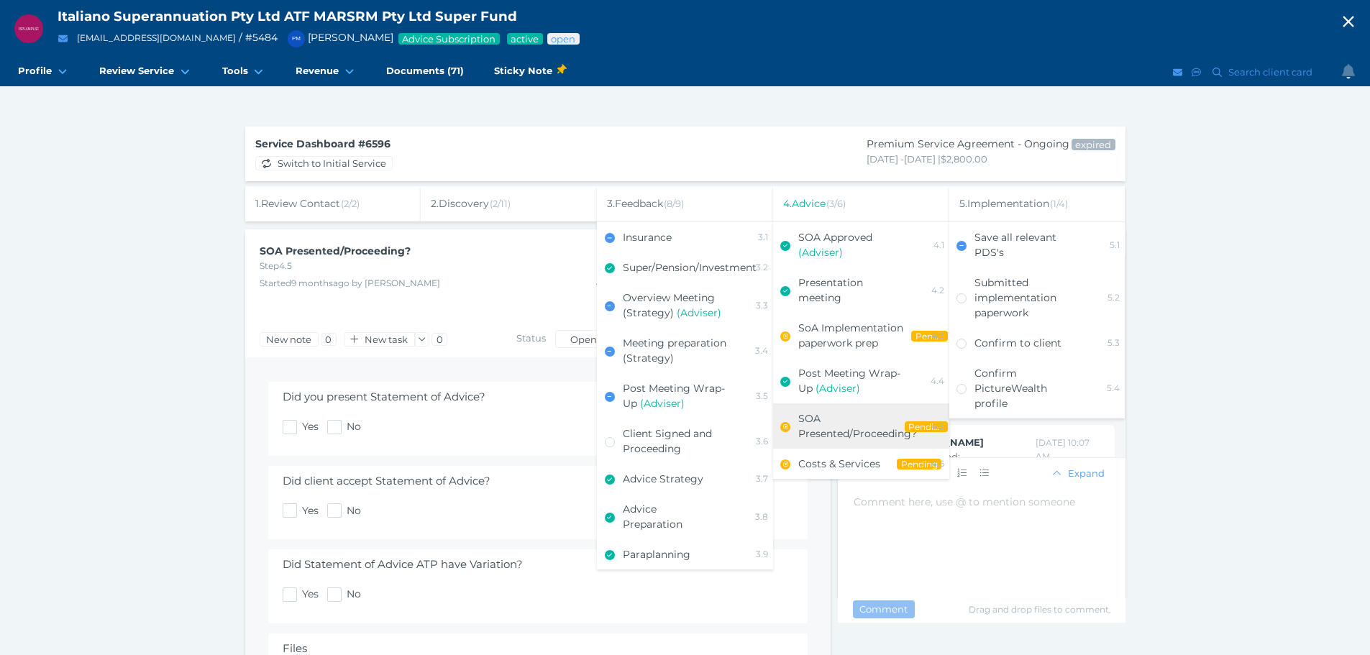
click at [794, 201] on span "4 . Advice ( 3 / 6 )" at bounding box center [814, 203] width 63 height 13
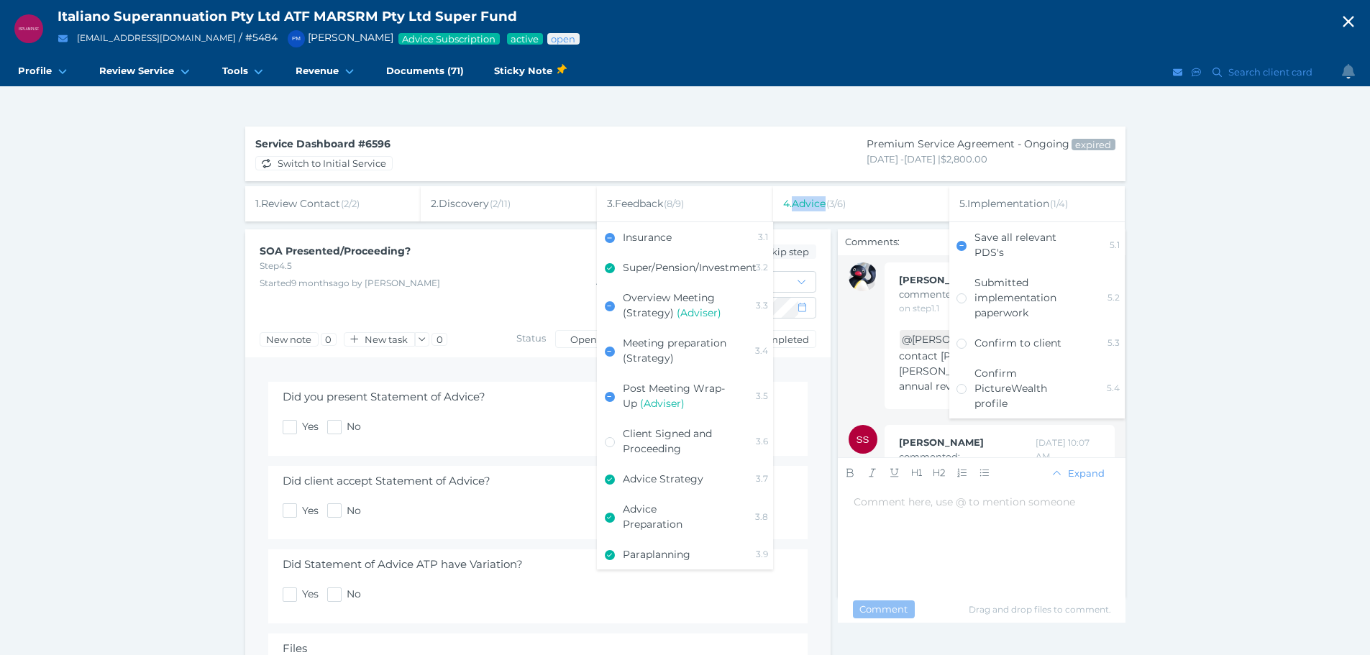
click at [794, 201] on span "4 . Advice ( 3 / 6 )" at bounding box center [814, 203] width 63 height 13
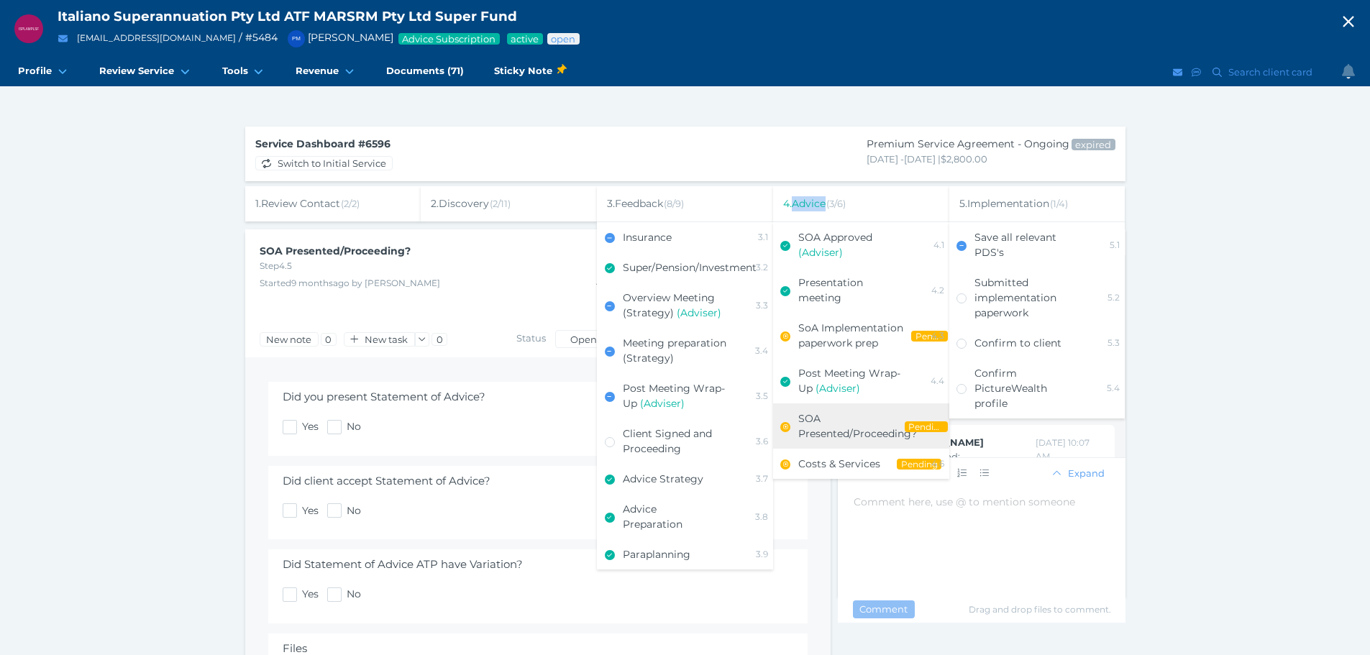
click at [859, 435] on span "SOA Presented/Proceeding?" at bounding box center [857, 426] width 119 height 28
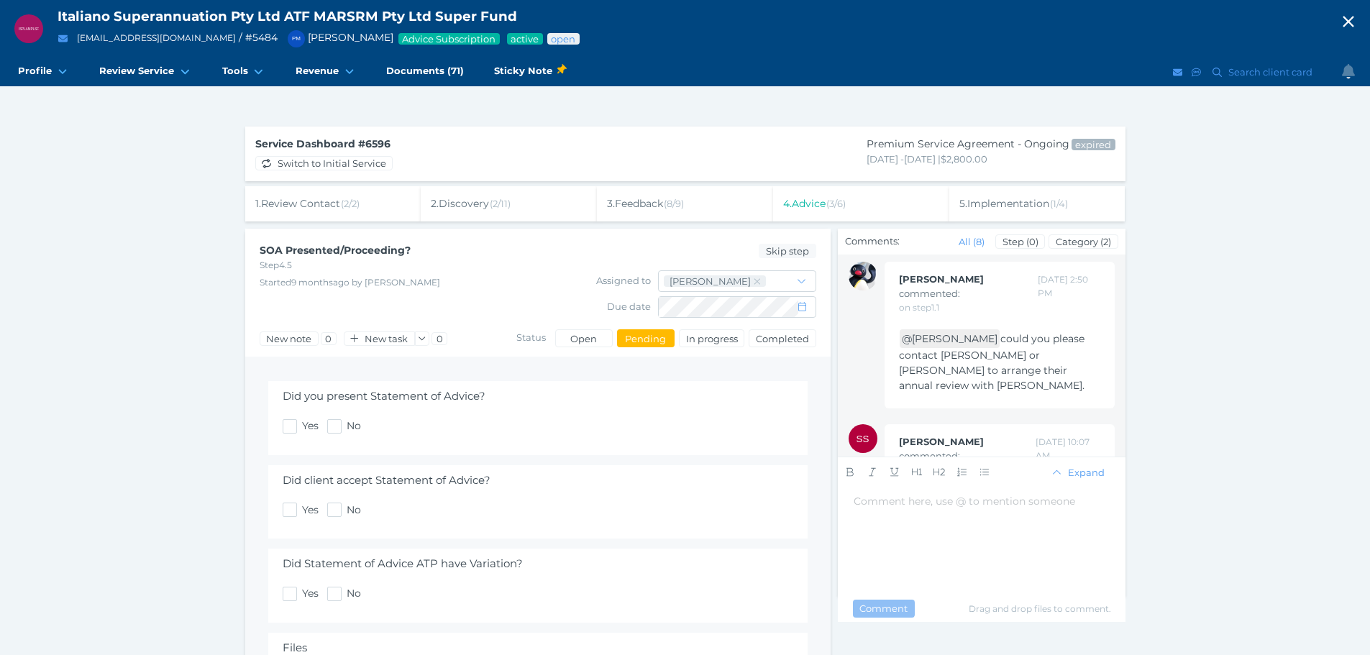
click at [196, 382] on div "ISPLAMPLSF Italiano Superannuation Pty Ltd ATF MARSRM Pty Ltd Super Fund [EMAIL…" at bounding box center [685, 436] width 1370 height 872
click at [652, 204] on span "3 . Feedback ( 8 / 9 )" at bounding box center [645, 203] width 77 height 13
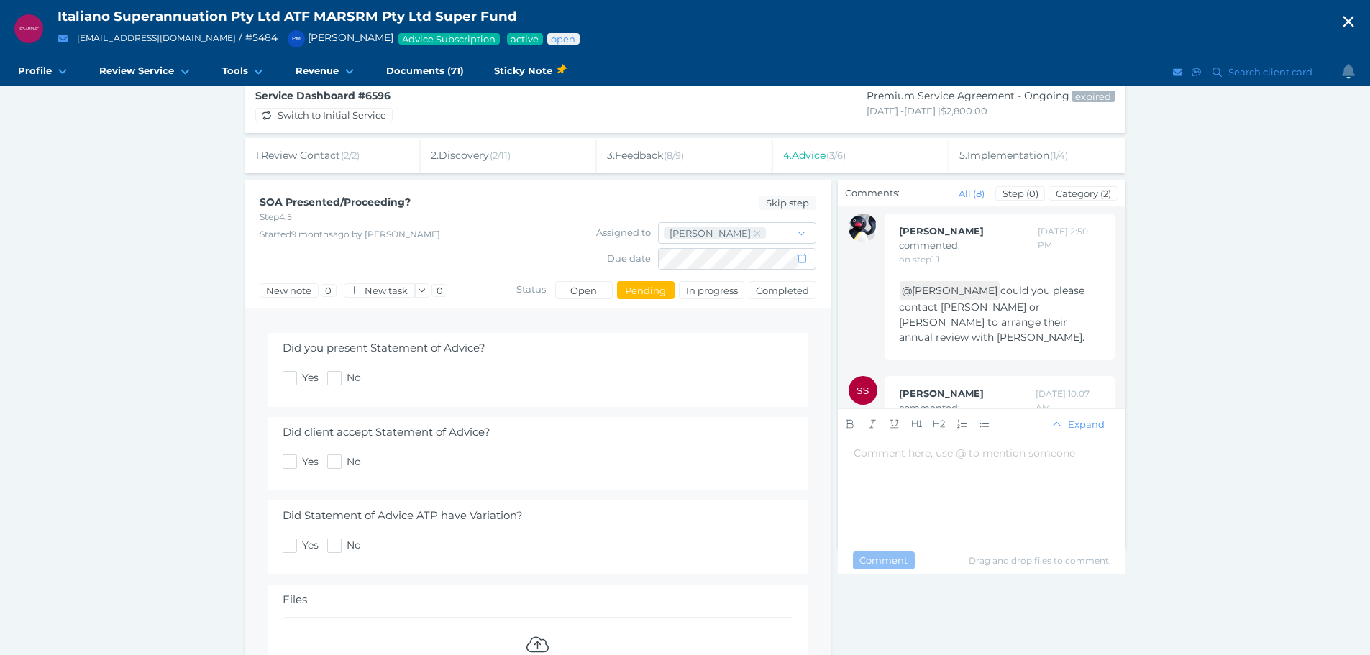
scroll to position [72, 0]
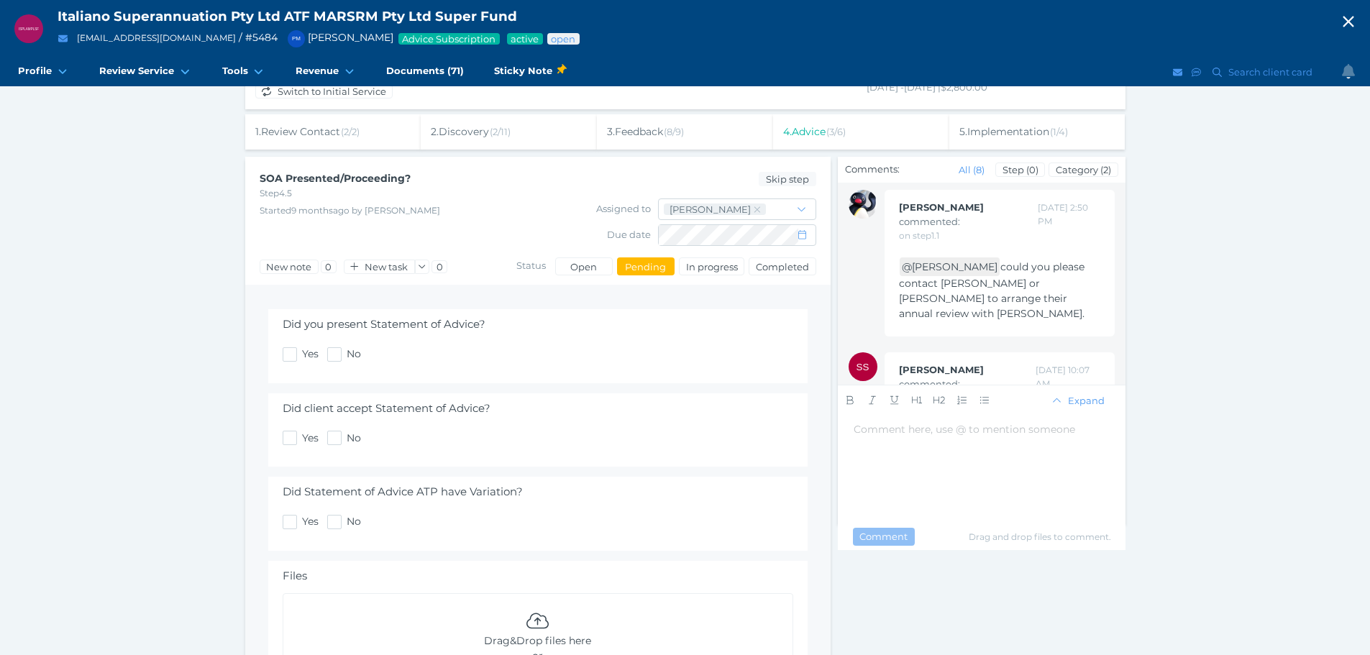
click at [656, 141] on div "3 . Feedback ( 8 / 9 )" at bounding box center [685, 131] width 176 height 35
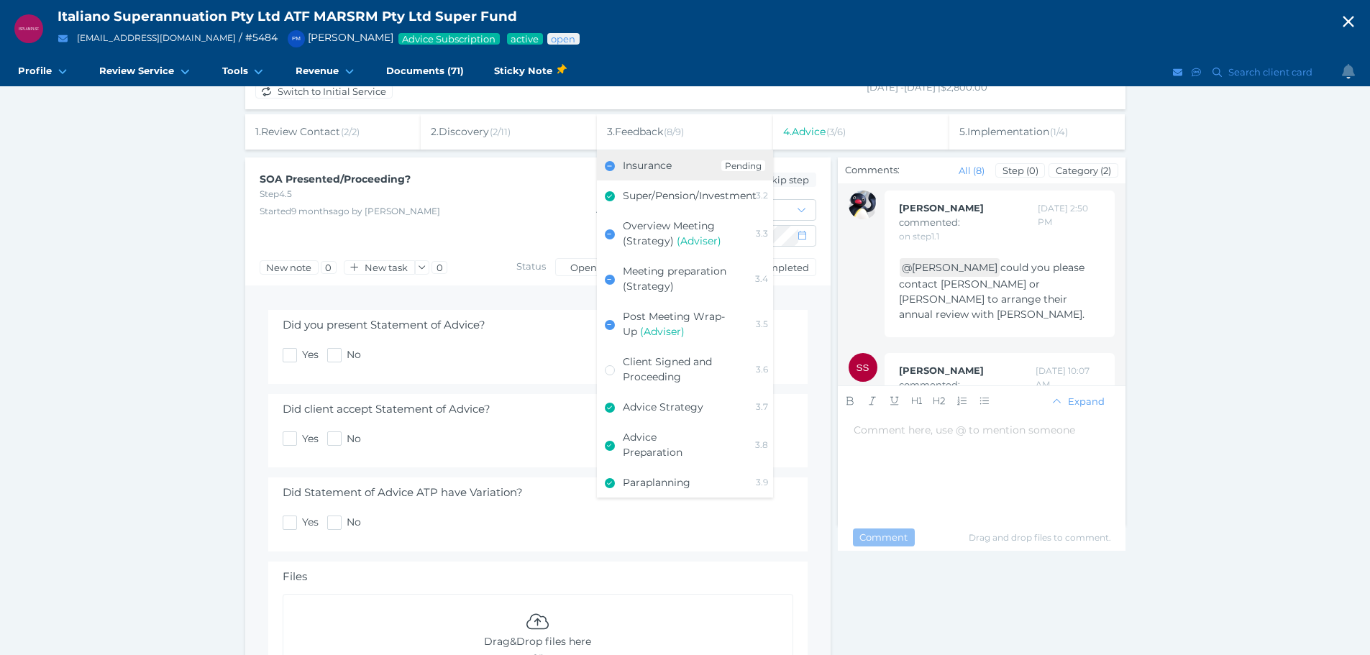
click at [647, 171] on span "Insurance" at bounding box center [647, 165] width 49 height 13
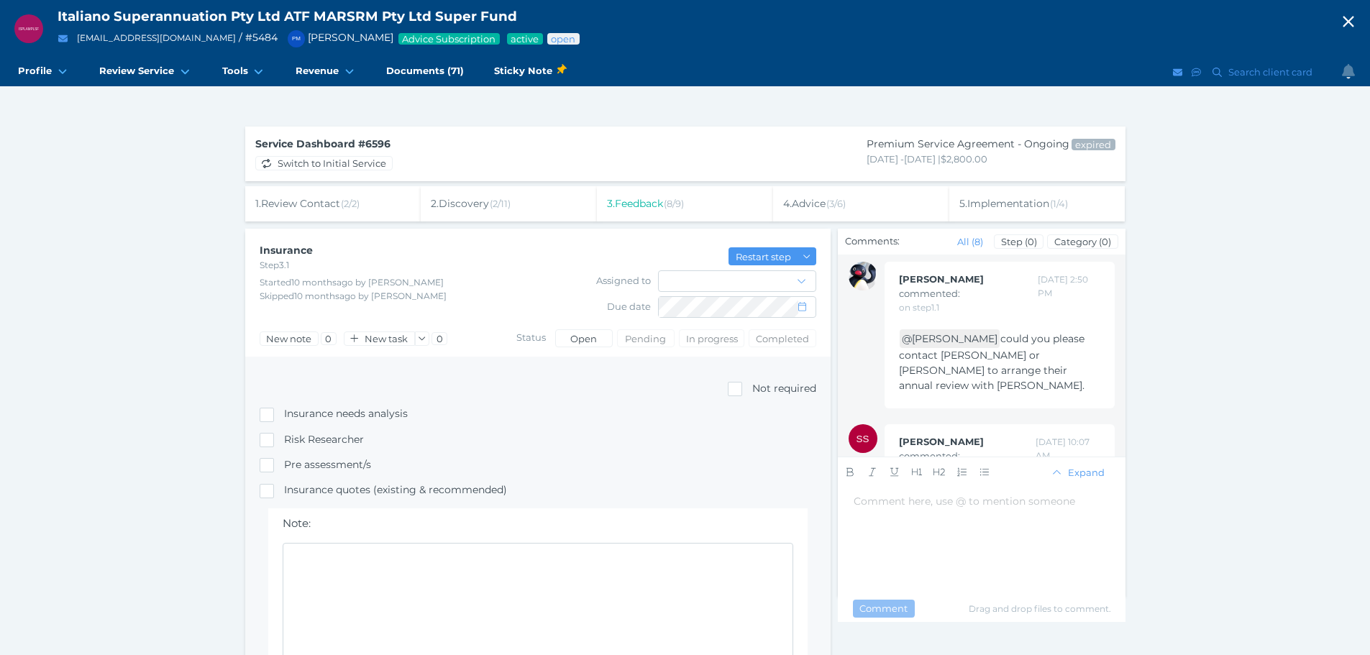
click at [1001, 183] on div "Service Dashboard # 6596 Switch to Initial Service Premium Service Agreement - …" at bounding box center [685, 578] width 880 height 903
click at [1002, 201] on span "5 . Implementation ( 1 / 4 )" at bounding box center [1014, 203] width 109 height 13
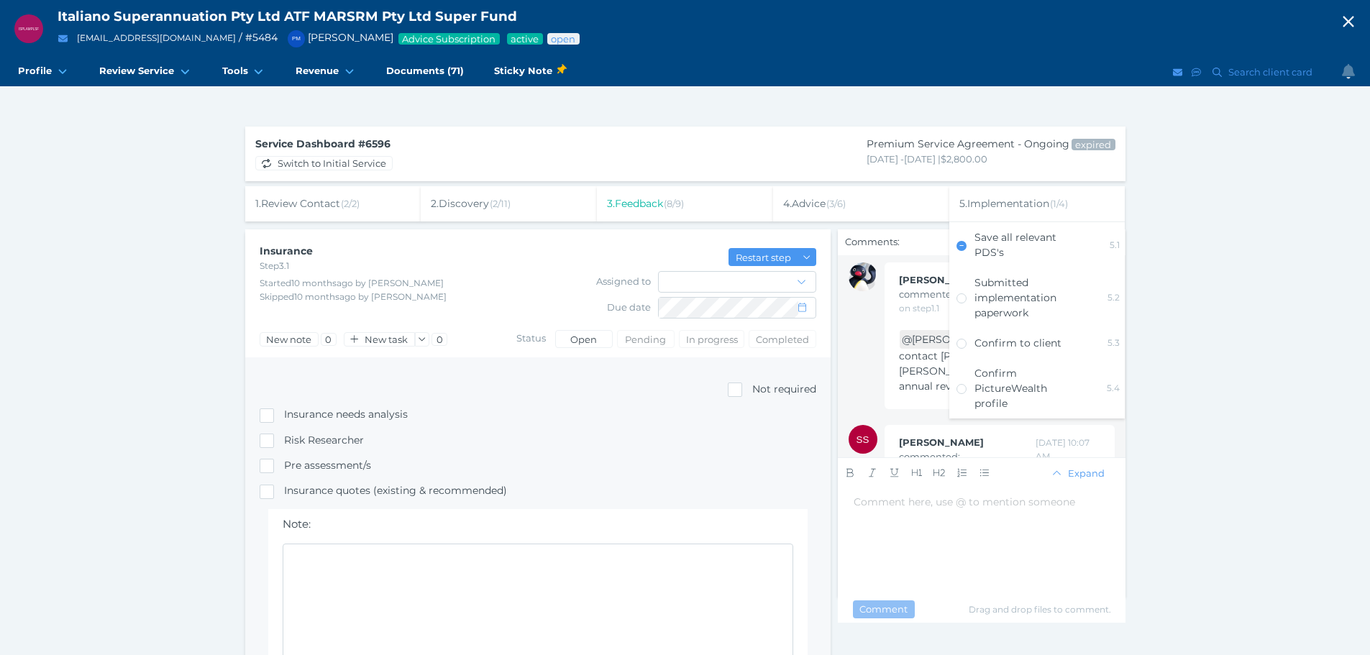
click at [1013, 250] on div "Save all relevant PDS's" at bounding box center [1024, 245] width 99 height 30
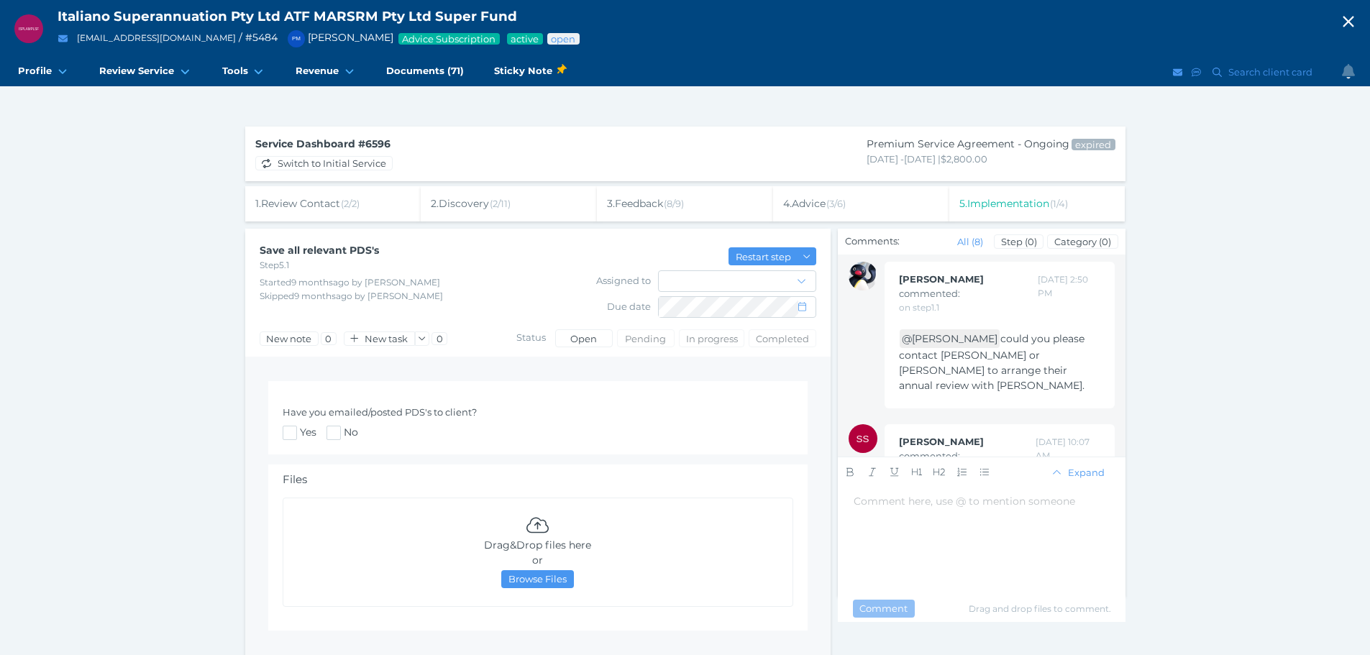
click at [347, 196] on div "1 . Review Contact ( 2 / 2 )" at bounding box center [333, 203] width 176 height 35
click at [293, 238] on span "Review meeting" at bounding box center [311, 237] width 82 height 13
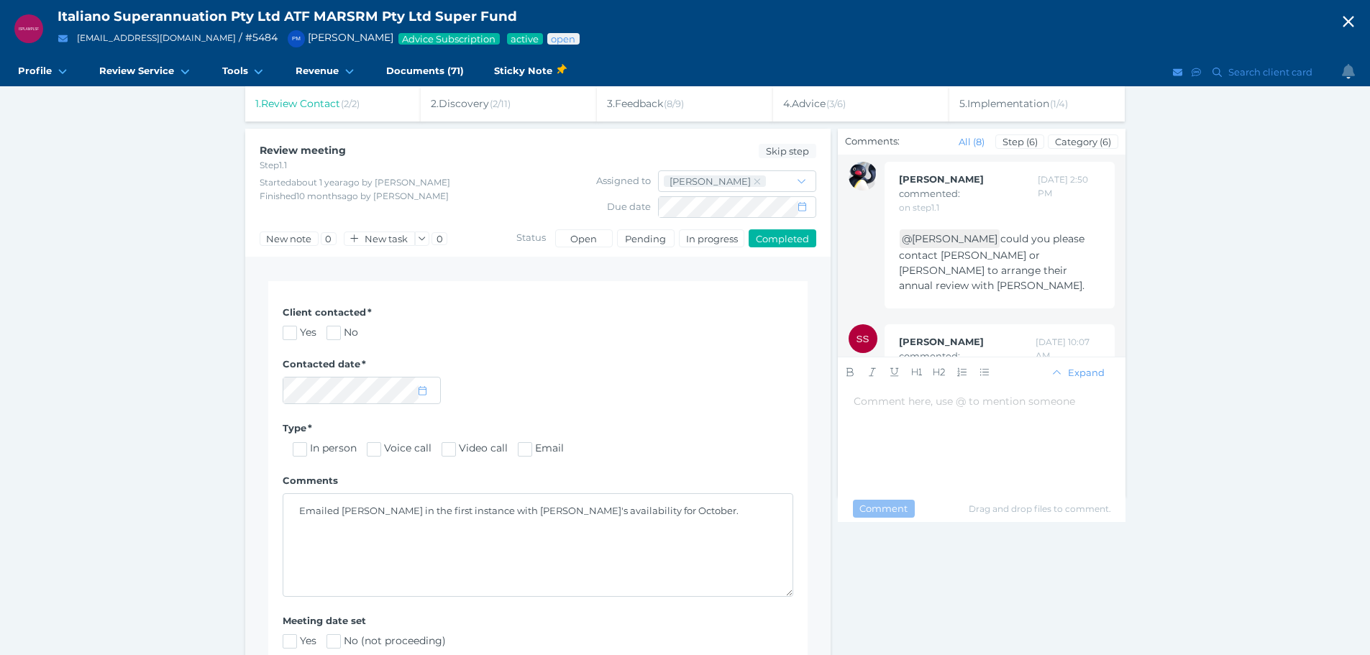
scroll to position [22, 0]
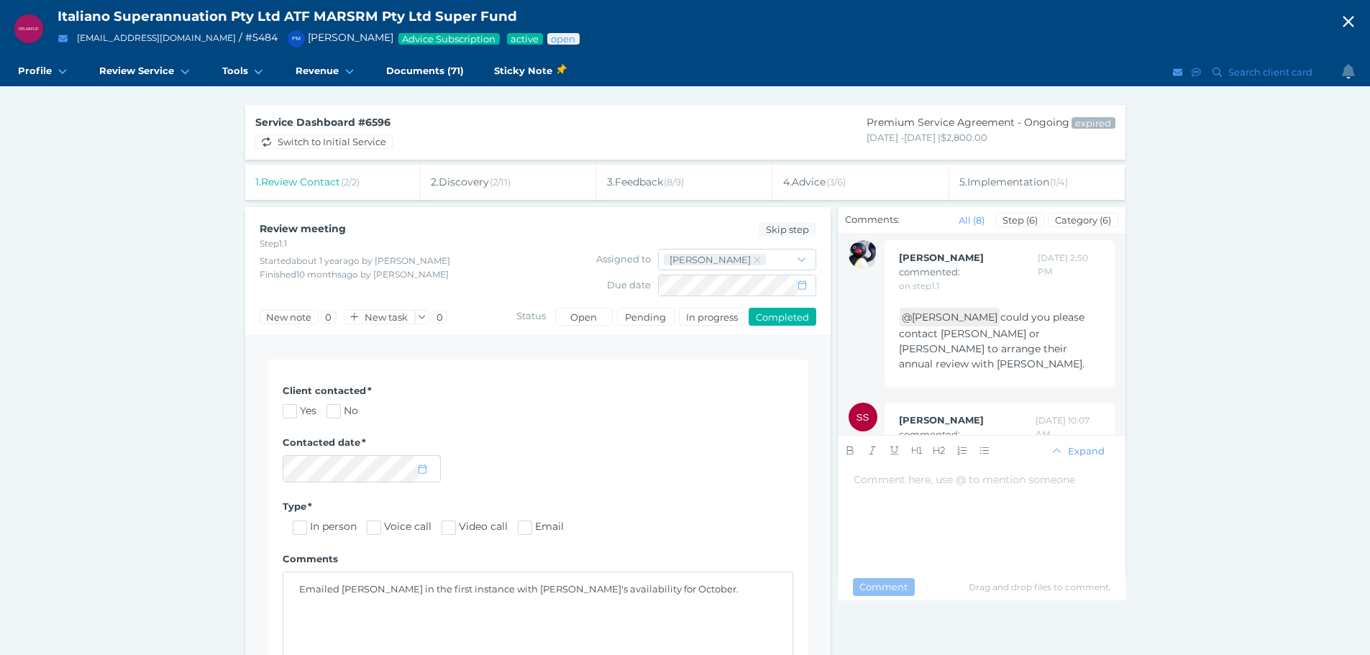
click at [468, 189] on div "2 . Discovery ( 2 / 11 )" at bounding box center [509, 182] width 176 height 35
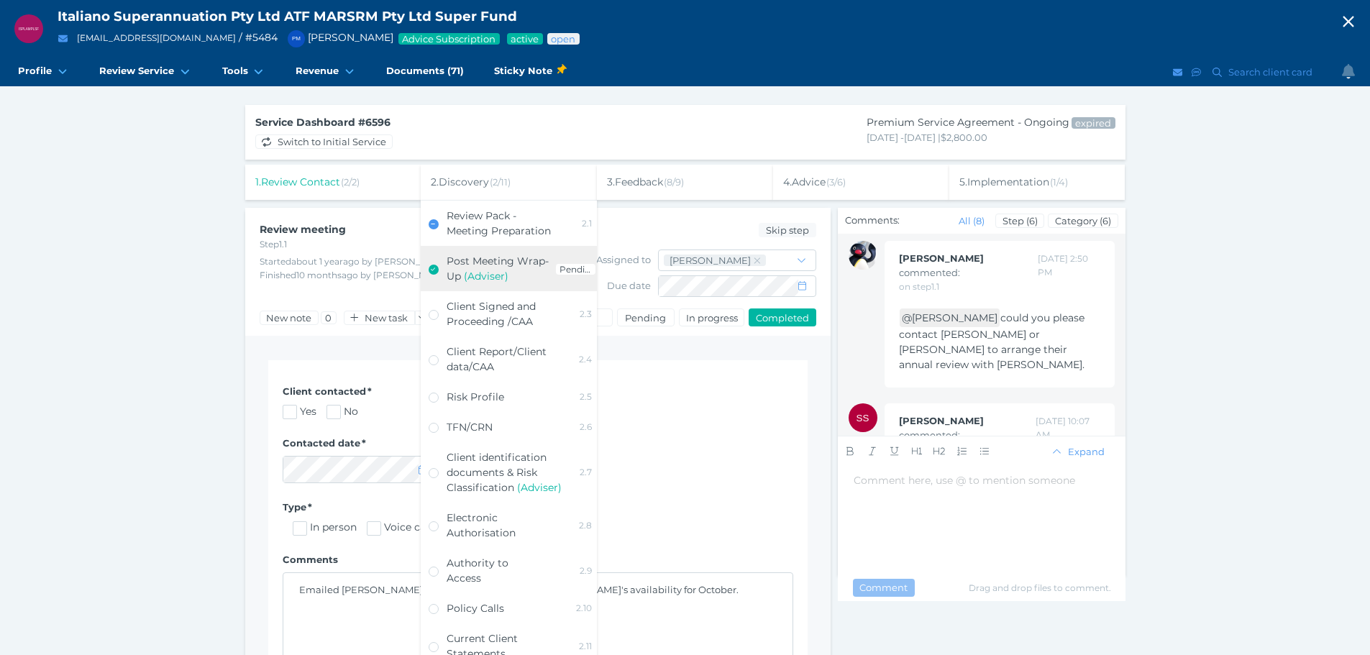
click at [483, 261] on span "Post Meeting Wrap-Up" at bounding box center [498, 269] width 102 height 28
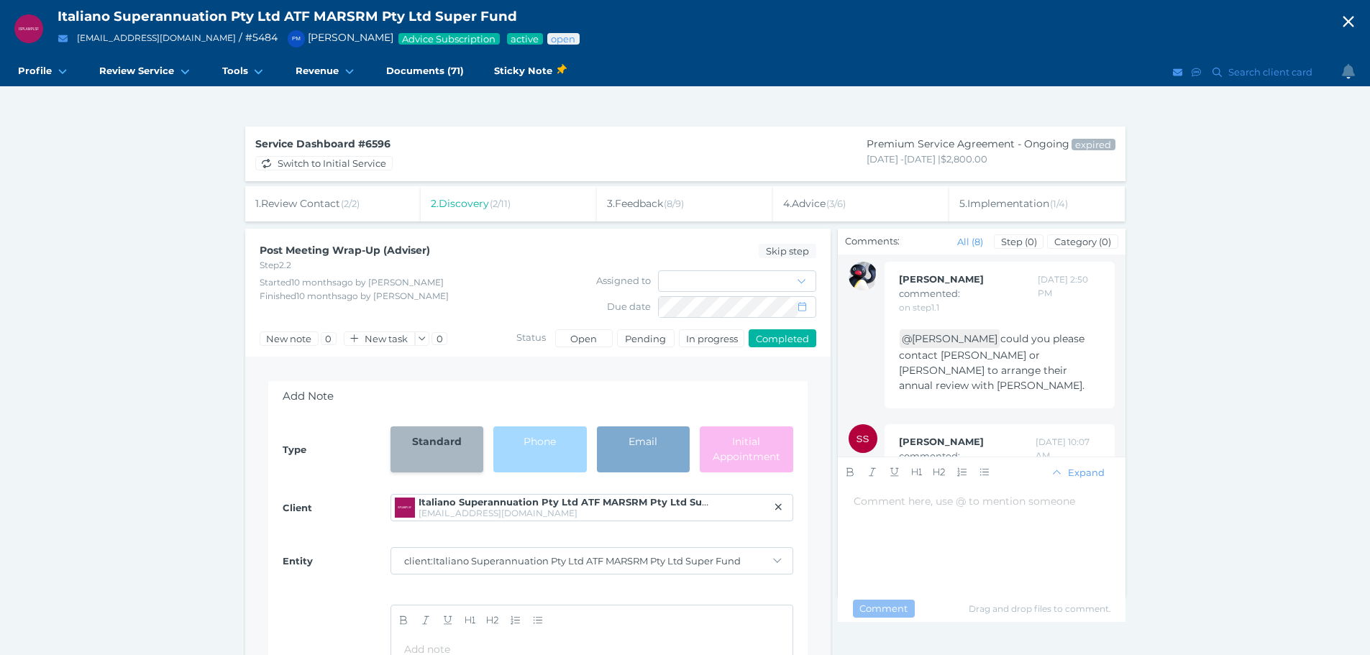
click at [639, 206] on span "3 . Feedback ( 8 / 9 )" at bounding box center [645, 203] width 77 height 13
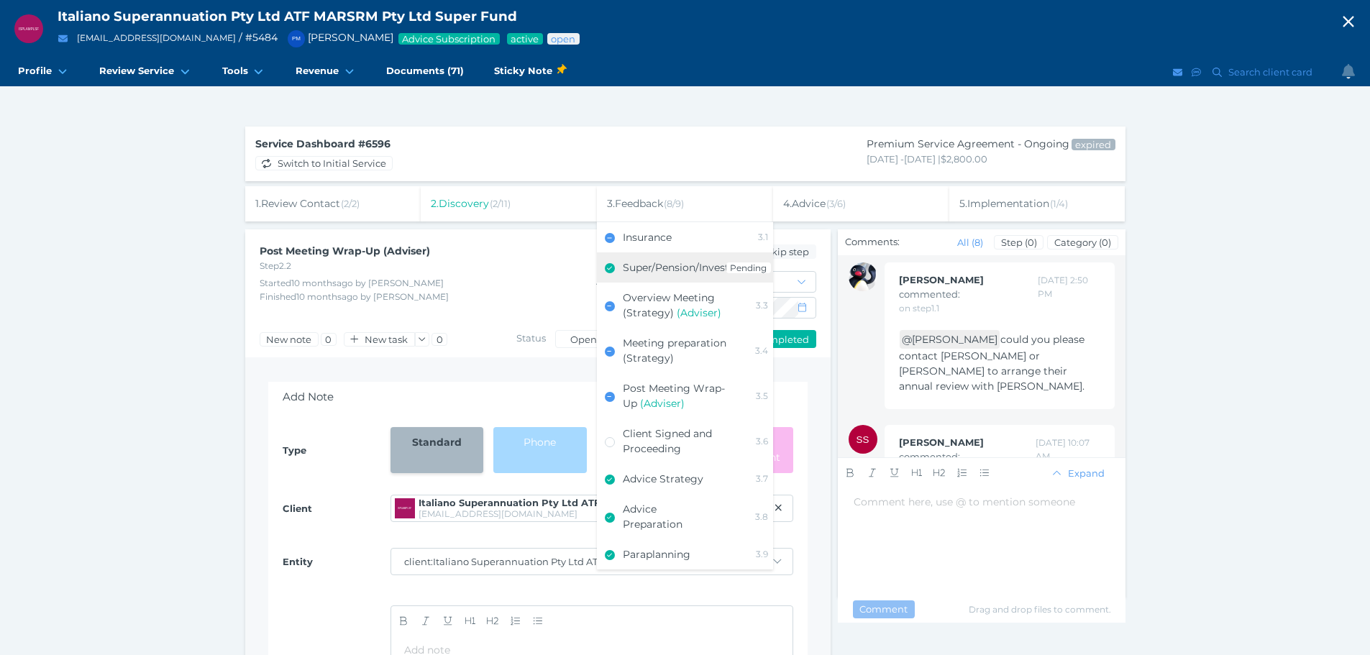
click at [636, 260] on div "Super/Pension/Investment" at bounding box center [675, 267] width 104 height 15
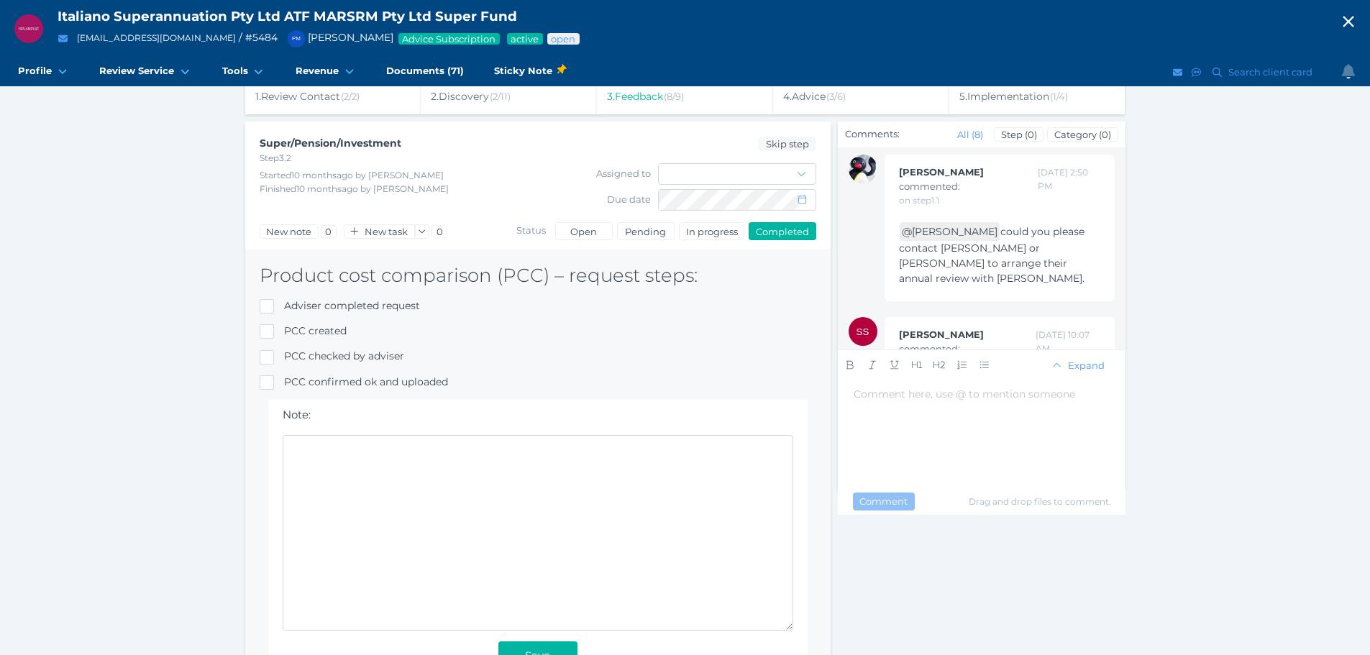
scroll to position [4, 0]
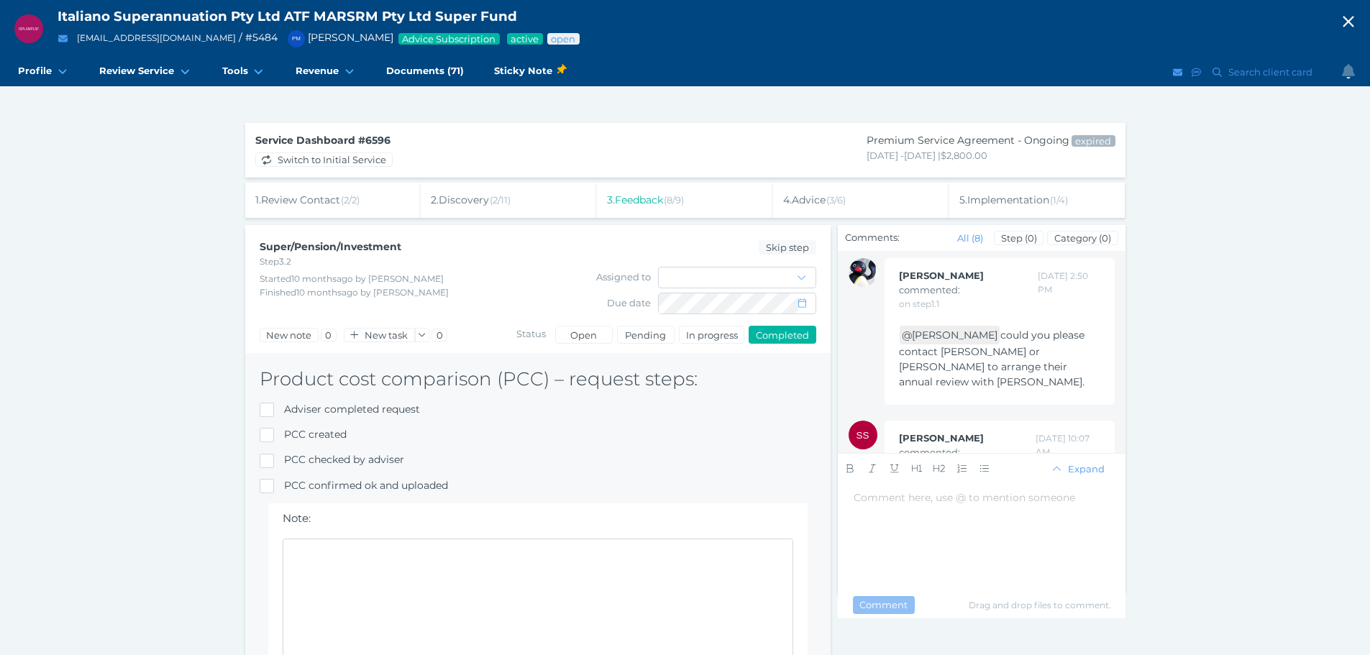
click at [796, 190] on div "4 . Advice ( 3 / 6 )" at bounding box center [861, 200] width 176 height 35
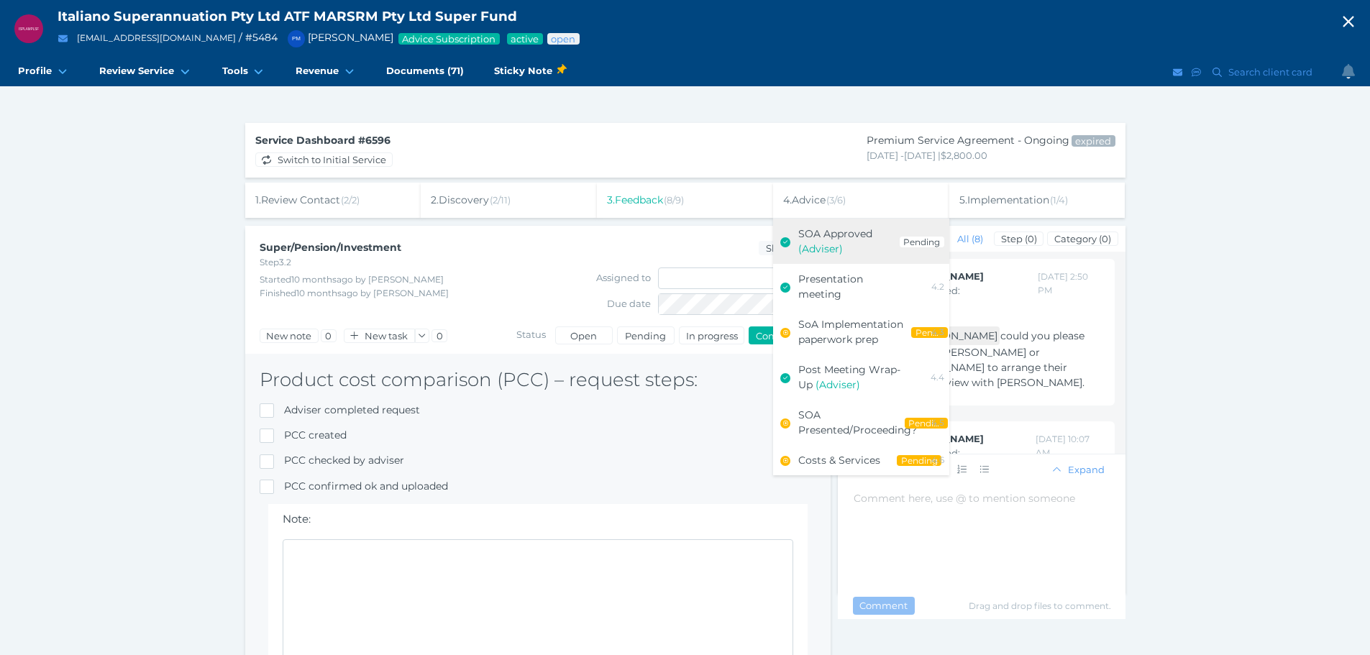
click at [813, 247] on span "(Adviser)" at bounding box center [820, 248] width 45 height 13
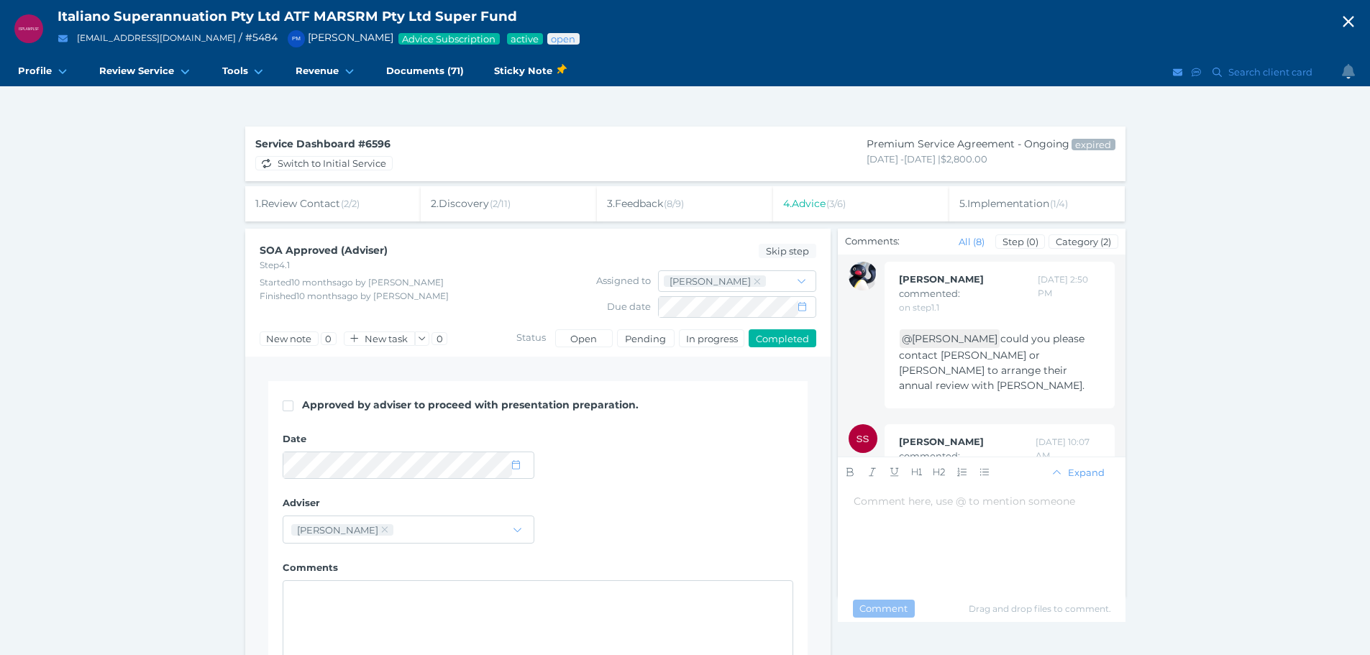
click at [823, 199] on span "4 . Advice ( 3 / 6 )" at bounding box center [814, 203] width 63 height 13
click at [846, 200] on span "( 3 / 6 )" at bounding box center [835, 204] width 19 height 12
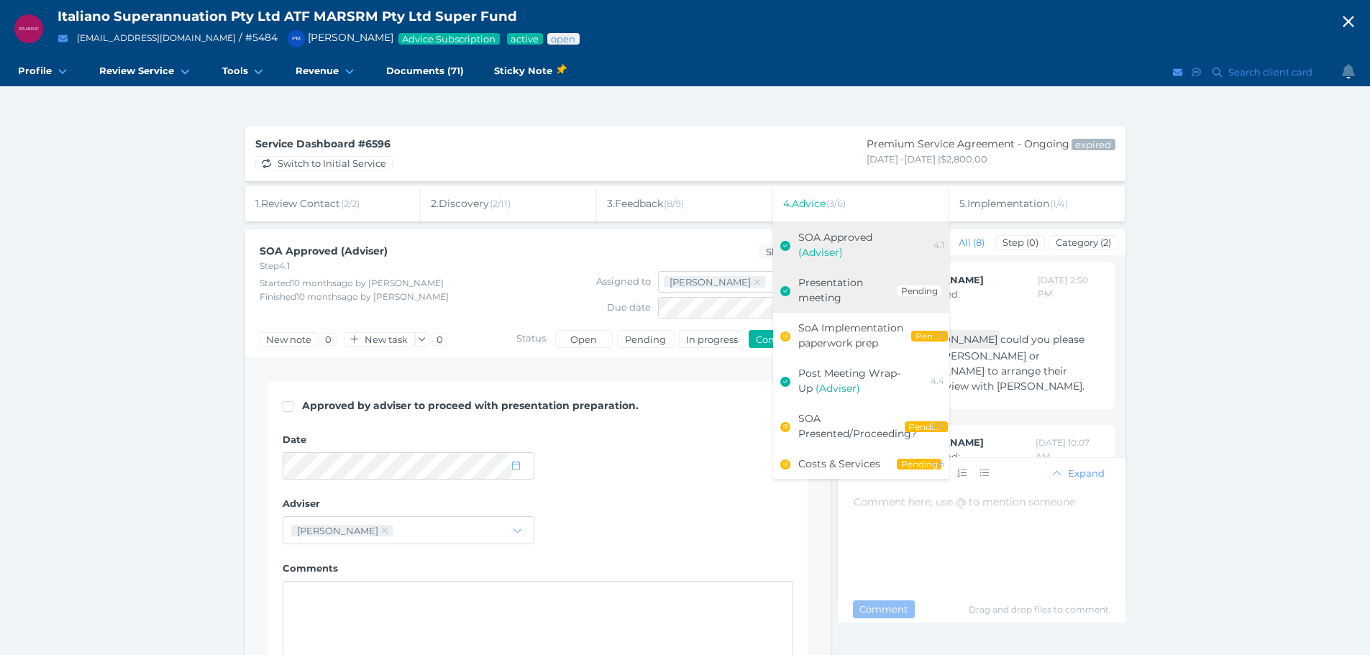
click at [820, 298] on span "Presentation meeting" at bounding box center [830, 290] width 65 height 28
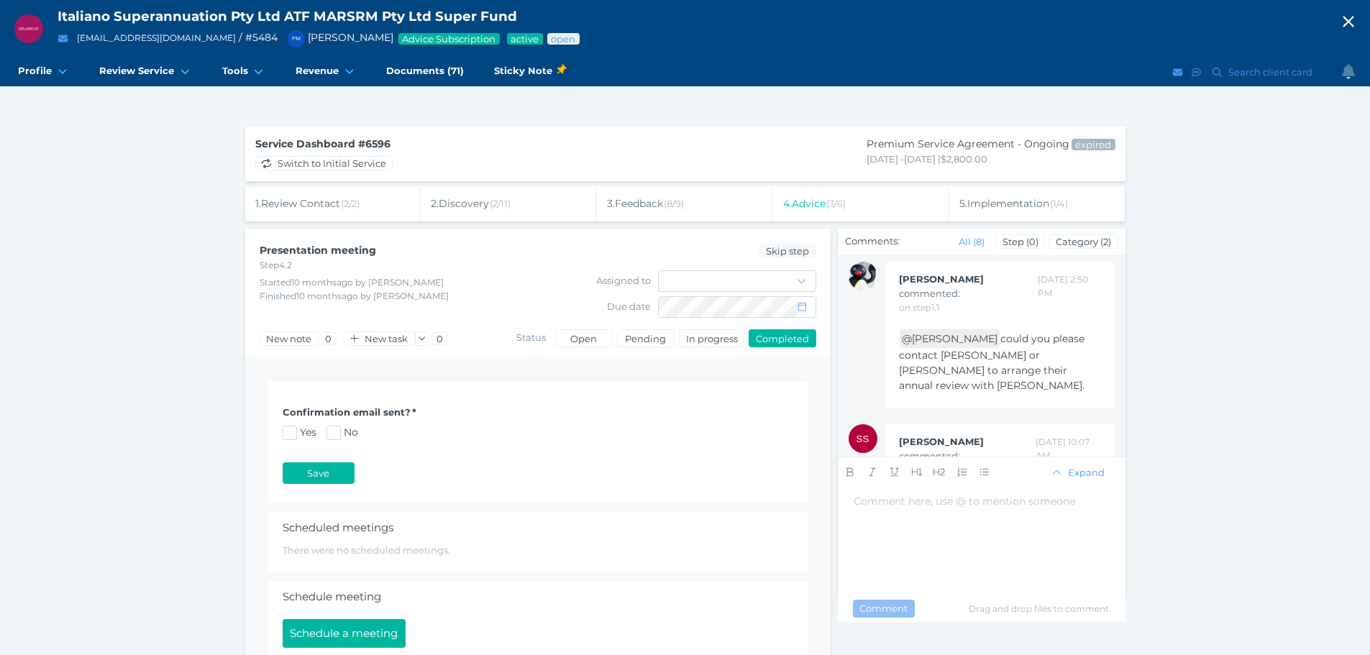
click at [900, 201] on div "4 . Advice ( 3 / 6 )" at bounding box center [861, 203] width 176 height 35
click at [861, 211] on div "4 . Advice ( 3 / 6 )" at bounding box center [861, 203] width 176 height 35
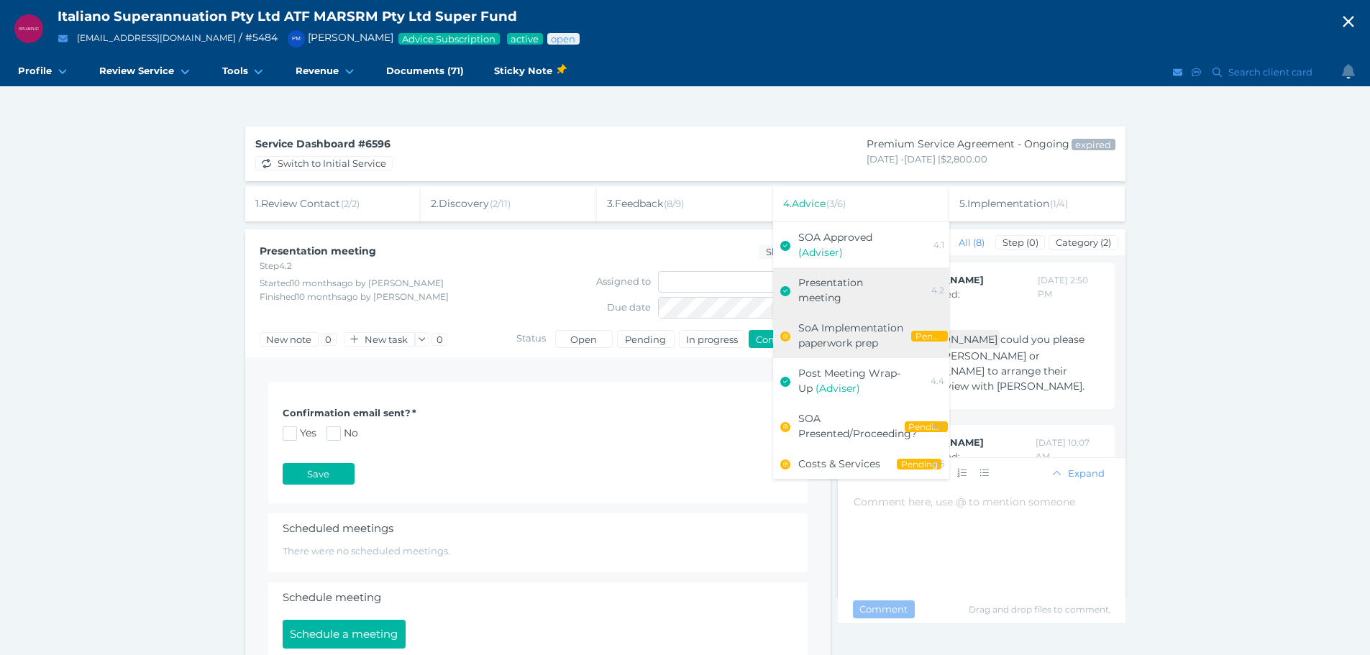
click at [841, 335] on div "SoA Implementation paperwork prep" at bounding box center [854, 336] width 113 height 30
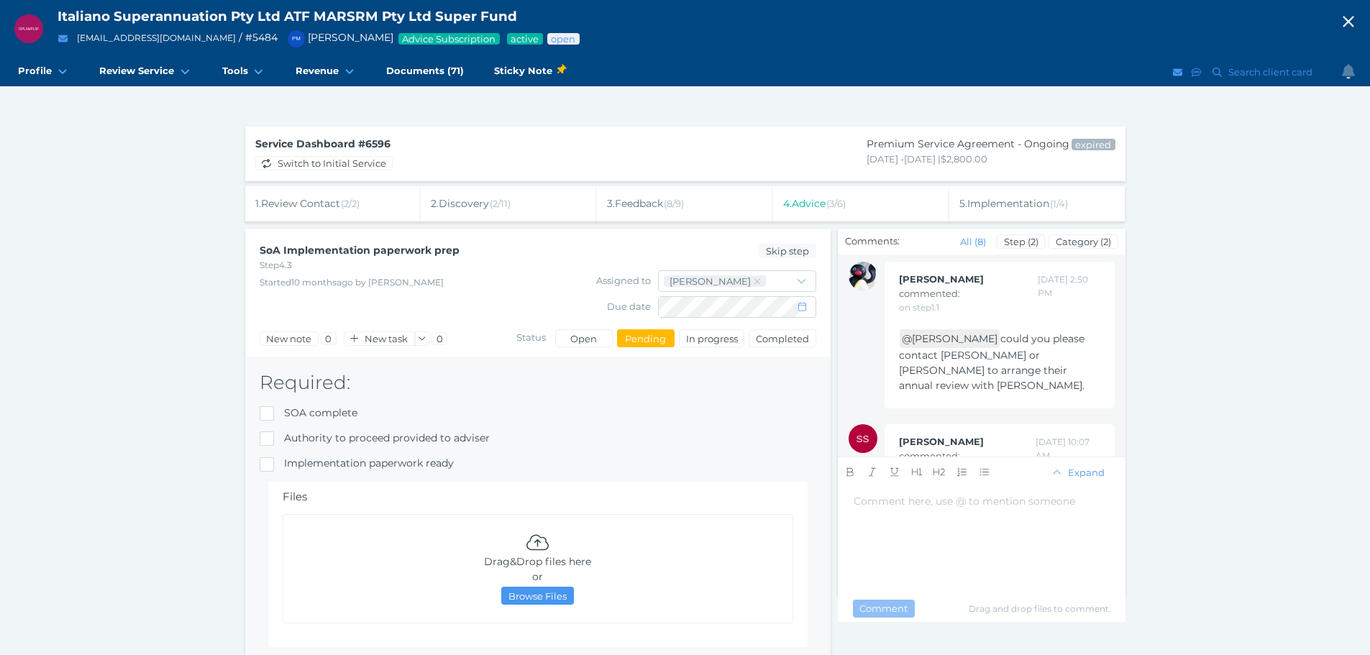
click at [876, 211] on div "4 . Advice ( 3 / 6 )" at bounding box center [861, 203] width 176 height 35
click at [867, 205] on div "4 . Advice ( 3 / 6 )" at bounding box center [861, 203] width 176 height 35
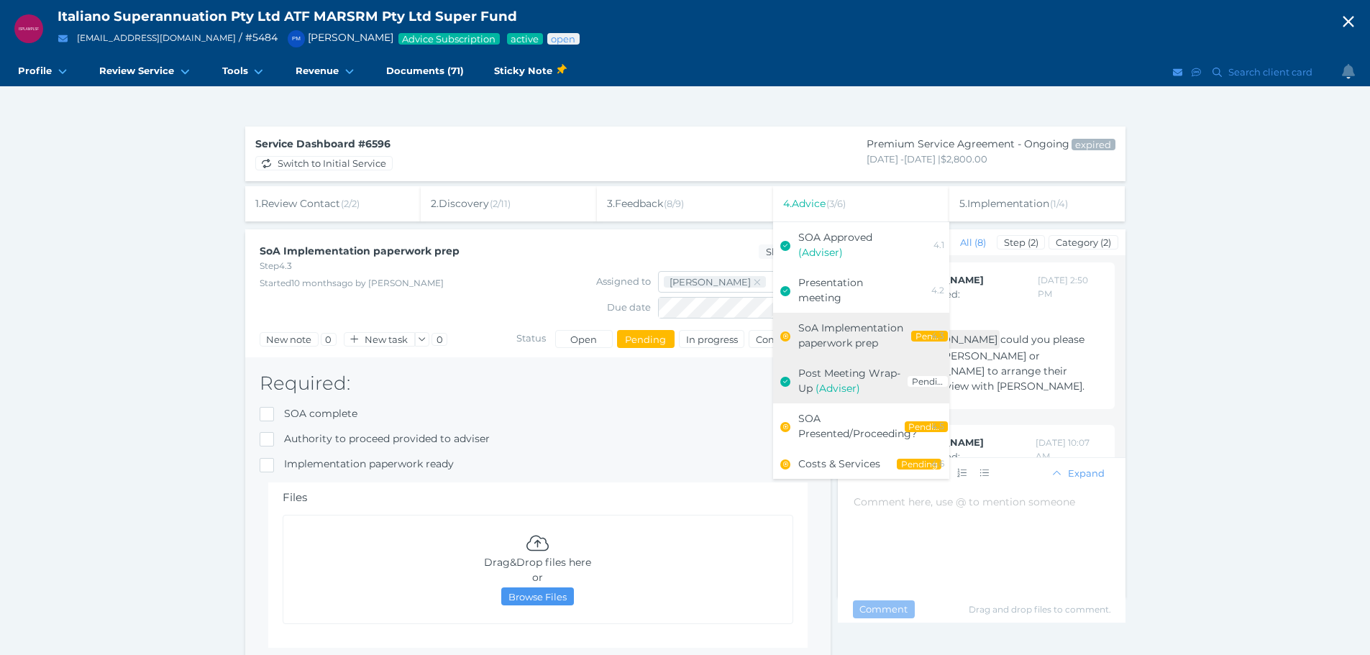
click at [833, 394] on span "(Adviser)" at bounding box center [838, 388] width 45 height 13
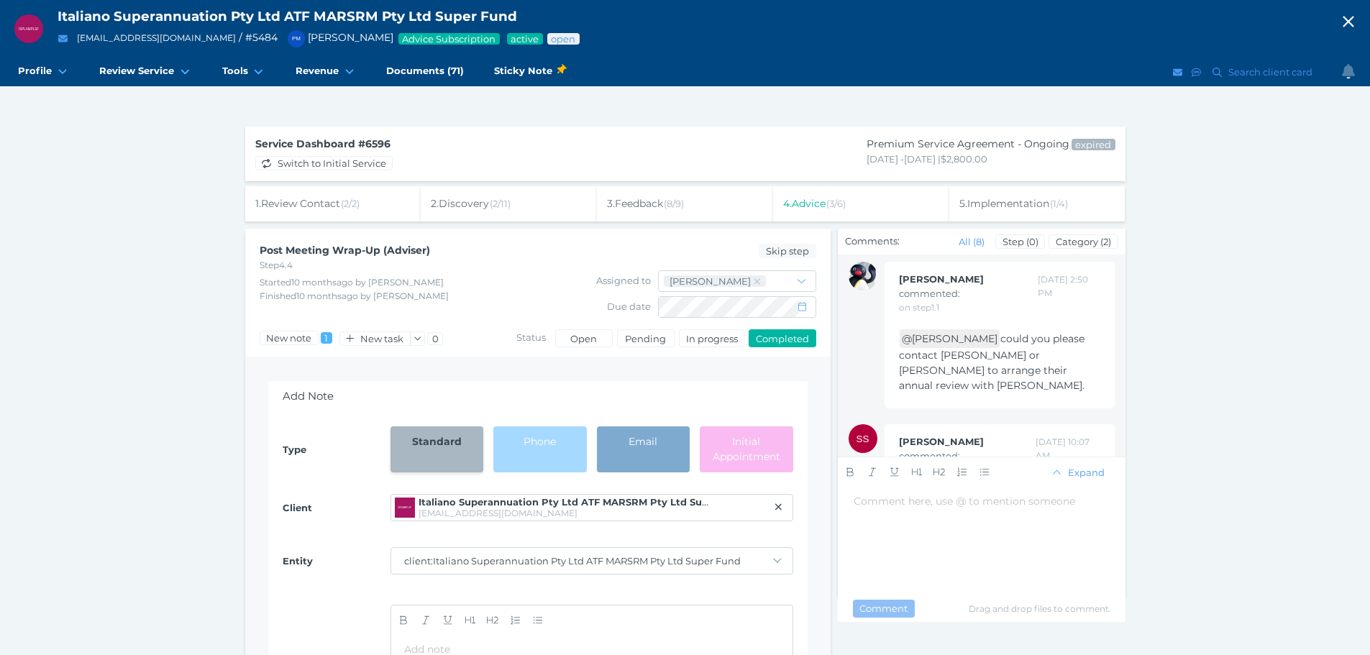
click at [888, 201] on div "4 . Advice ( 3 / 6 )" at bounding box center [861, 203] width 176 height 35
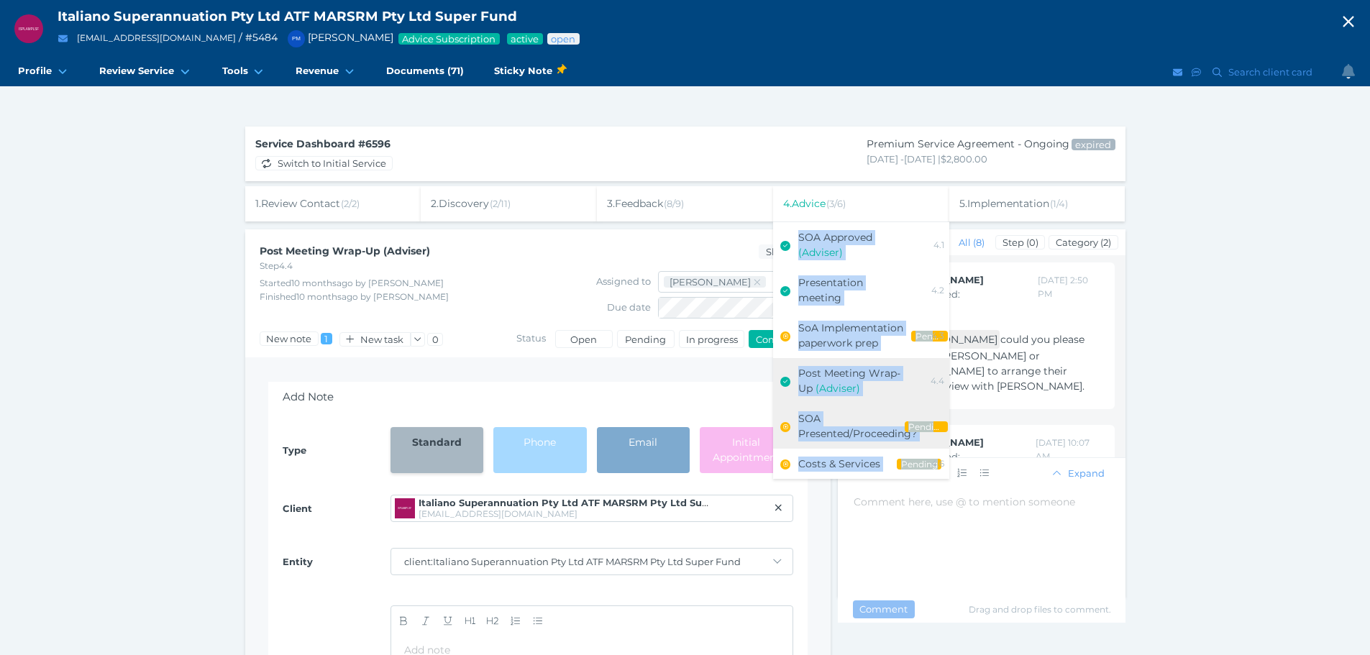
click at [842, 417] on div "SOA Presented/Proceeding?" at bounding box center [851, 426] width 106 height 30
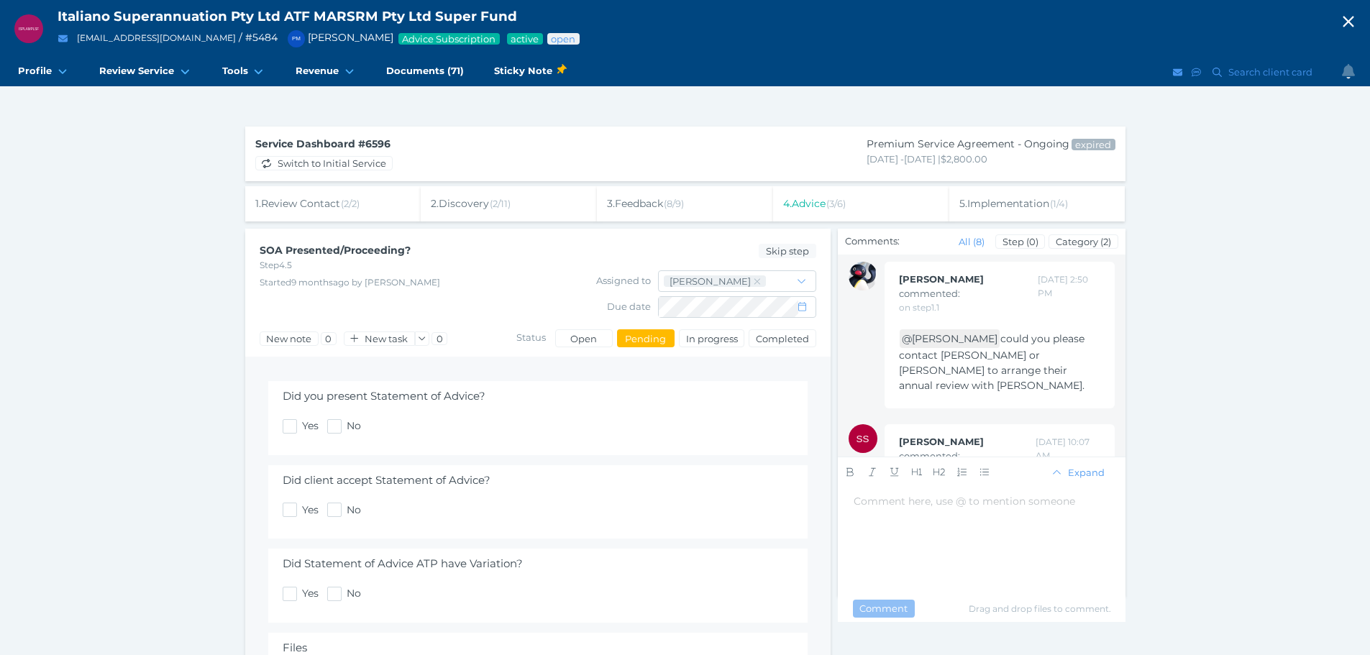
click at [873, 209] on div "4 . Advice ( 3 / 6 )" at bounding box center [861, 203] width 176 height 35
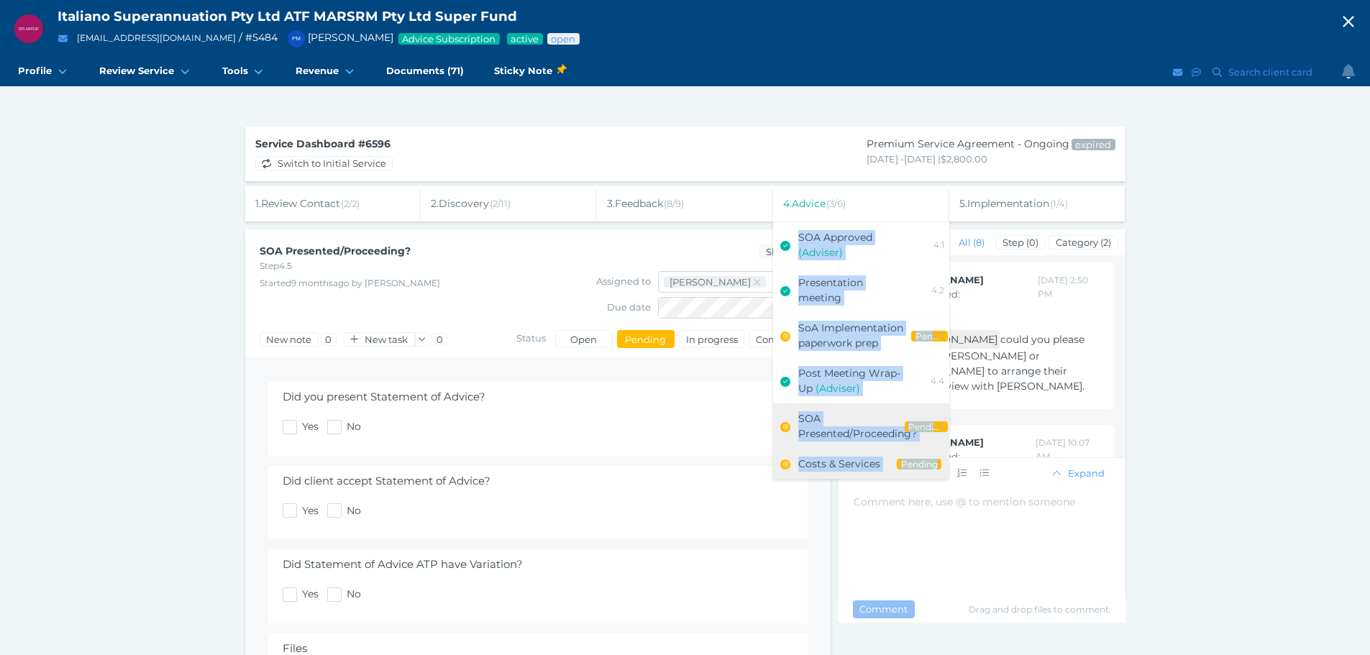
click at [849, 455] on link "Costs & Services Pending" at bounding box center [861, 464] width 176 height 30
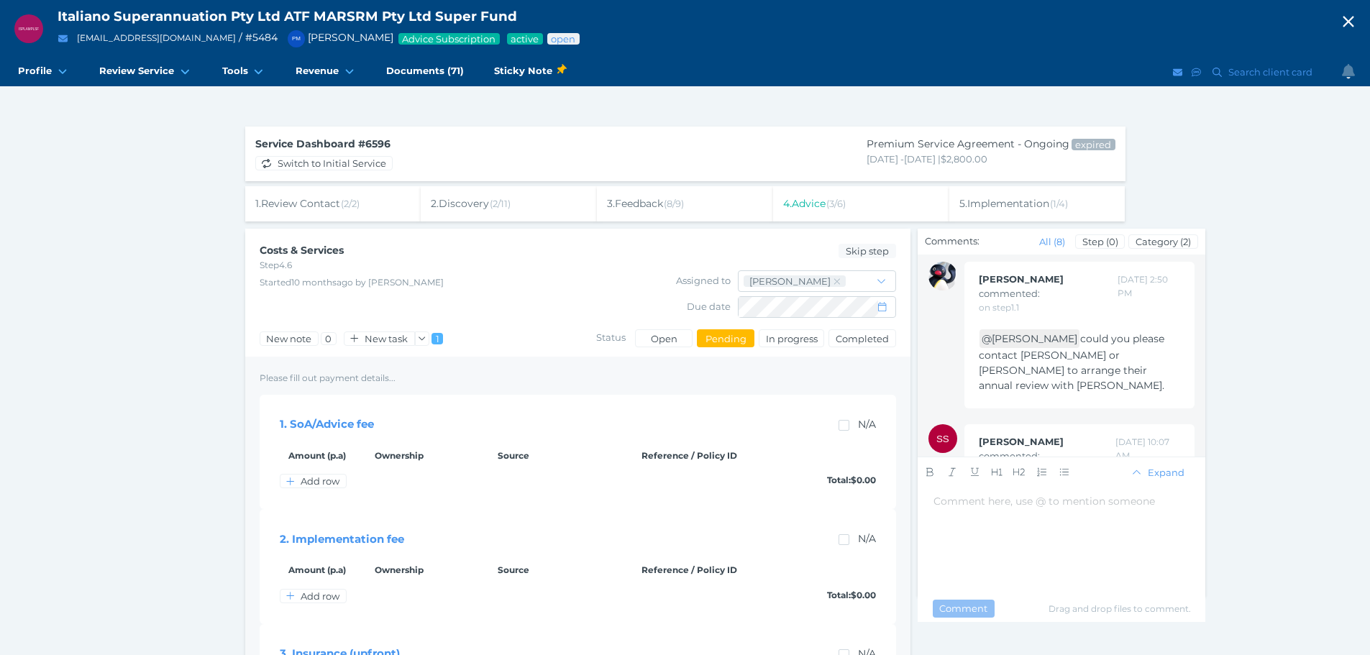
click at [1038, 207] on span "5 . Implementation ( 1 / 4 )" at bounding box center [1014, 203] width 109 height 13
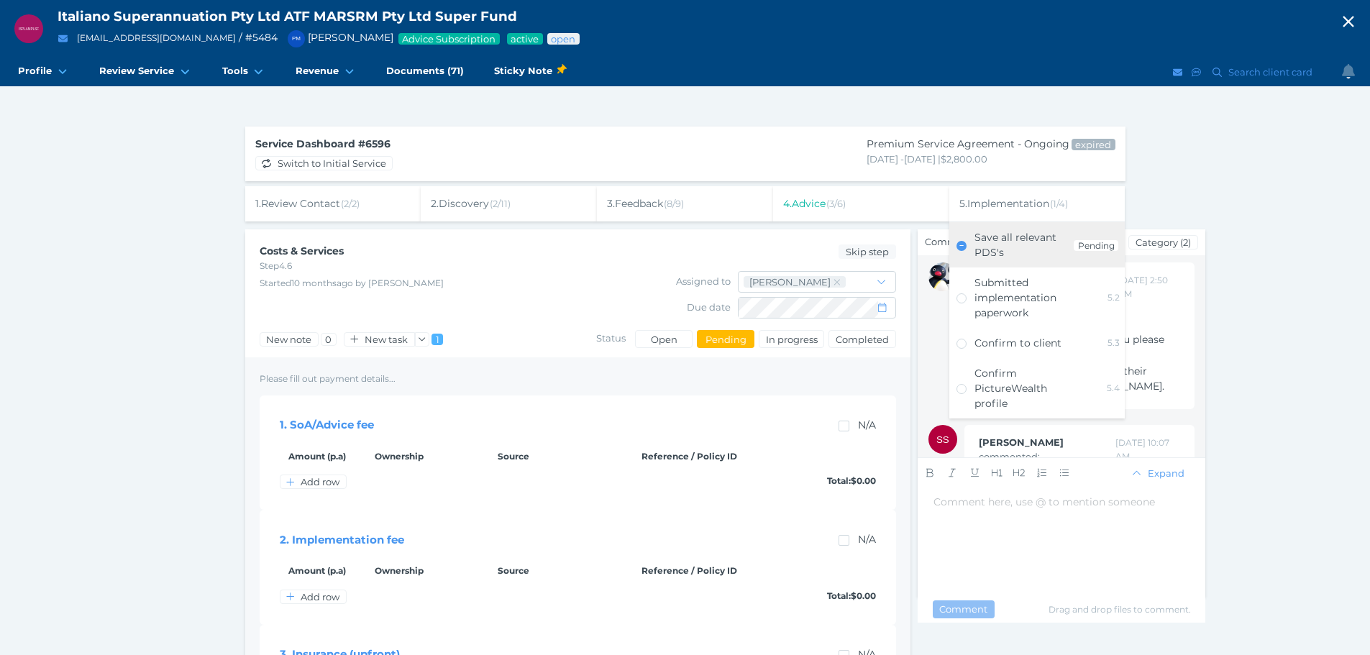
click at [996, 233] on span "Save all relevant PDS's" at bounding box center [1016, 245] width 82 height 28
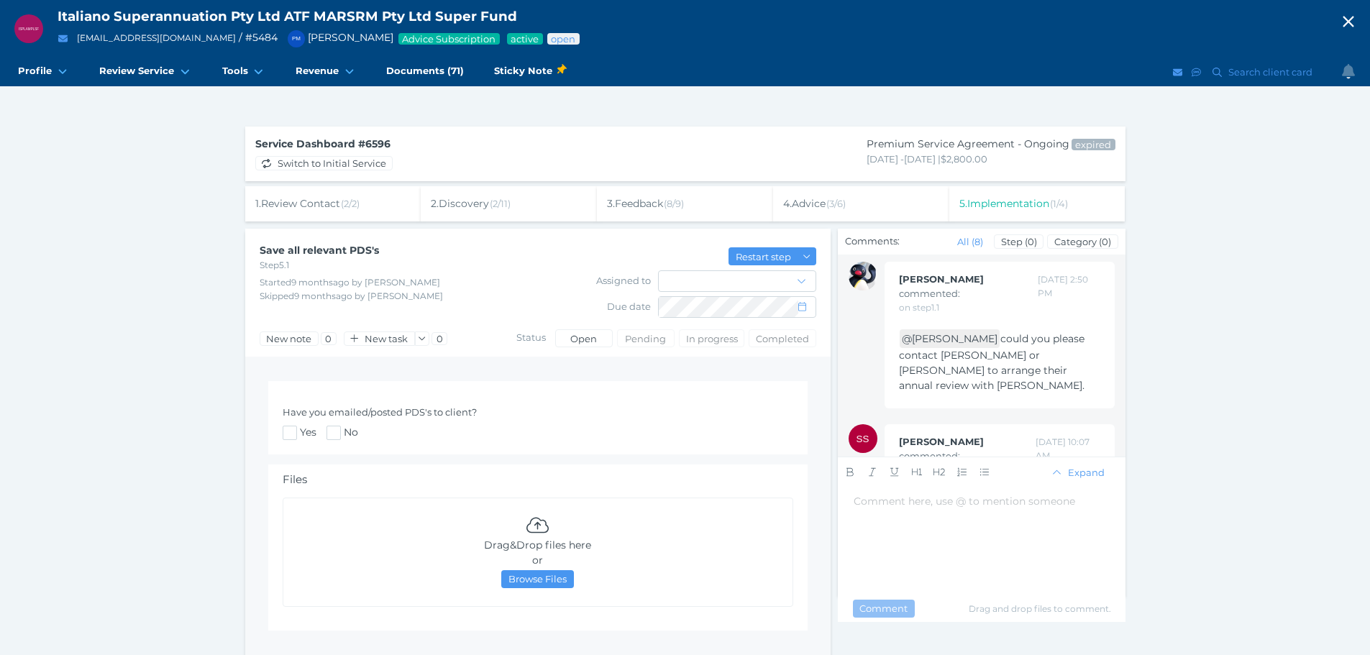
click at [1034, 210] on div "5 . Implementation ( 1 / 4 )" at bounding box center [1037, 203] width 176 height 35
click at [1036, 204] on span "5 . Implementation ( 1 / 4 )" at bounding box center [1014, 203] width 109 height 13
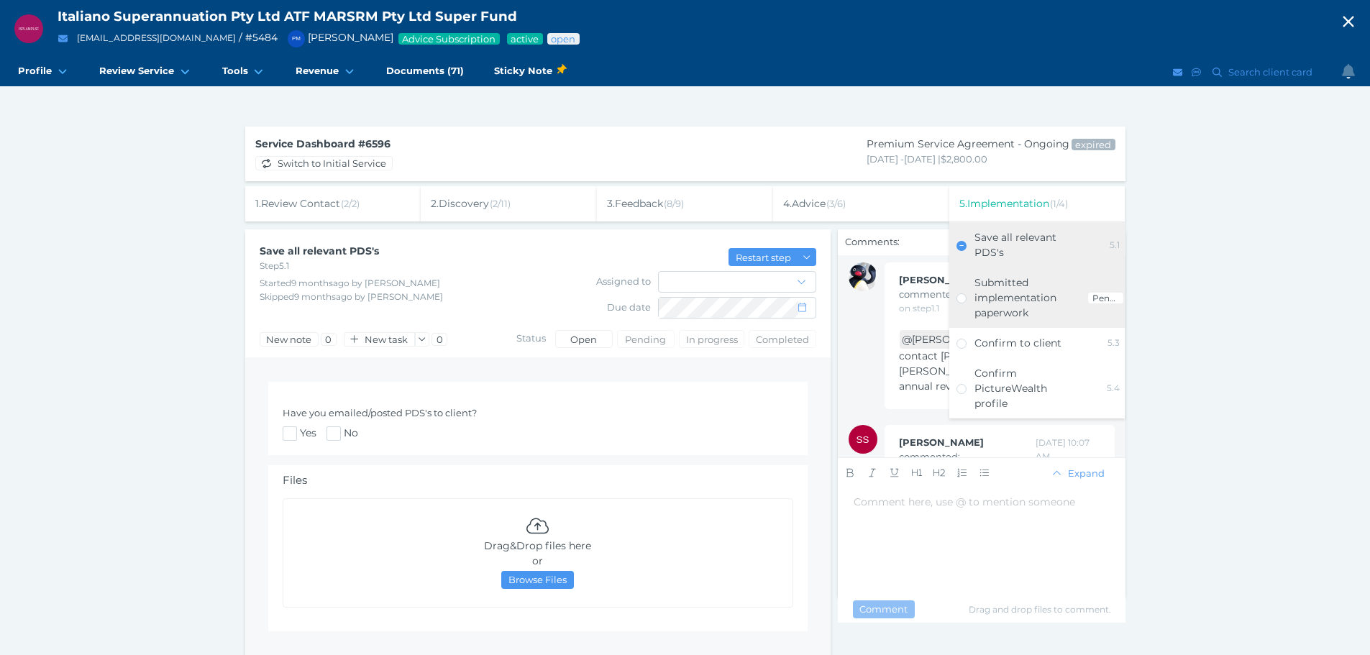
click at [1035, 286] on div "Submitted implementation paperwork" at bounding box center [1032, 297] width 114 height 45
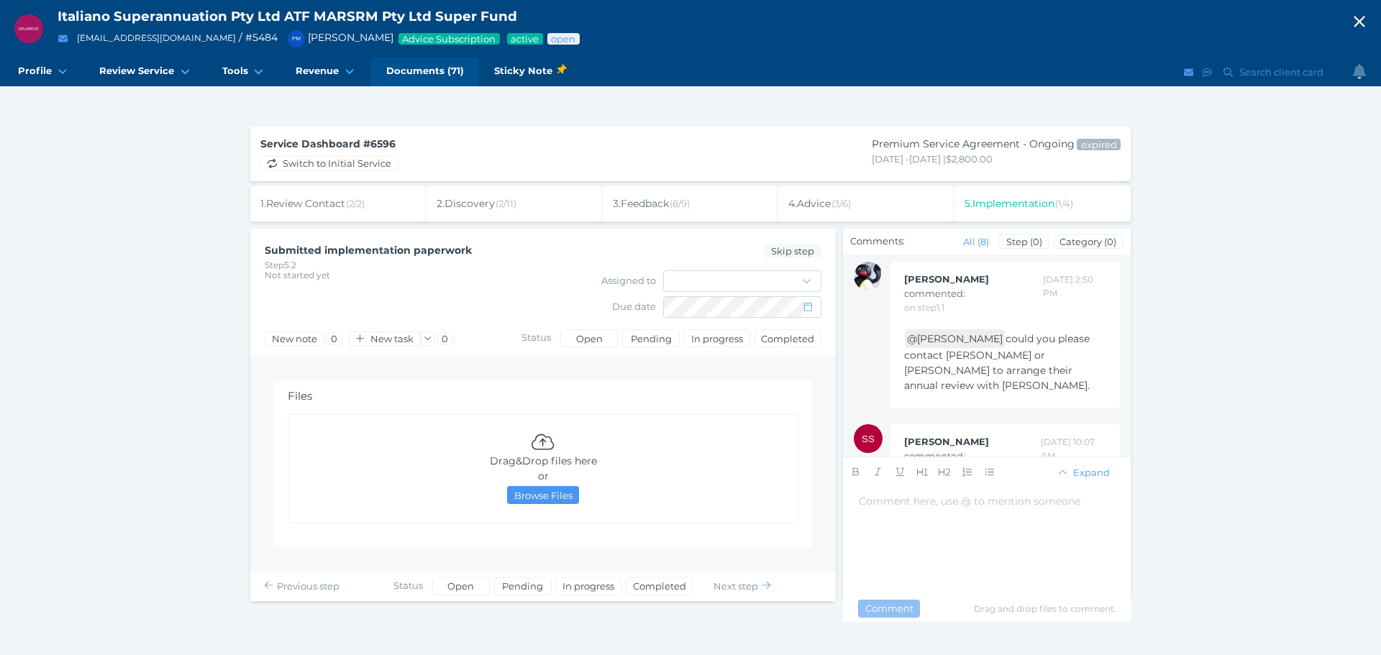
click at [407, 66] on span "Documents (71)" at bounding box center [425, 71] width 78 height 12
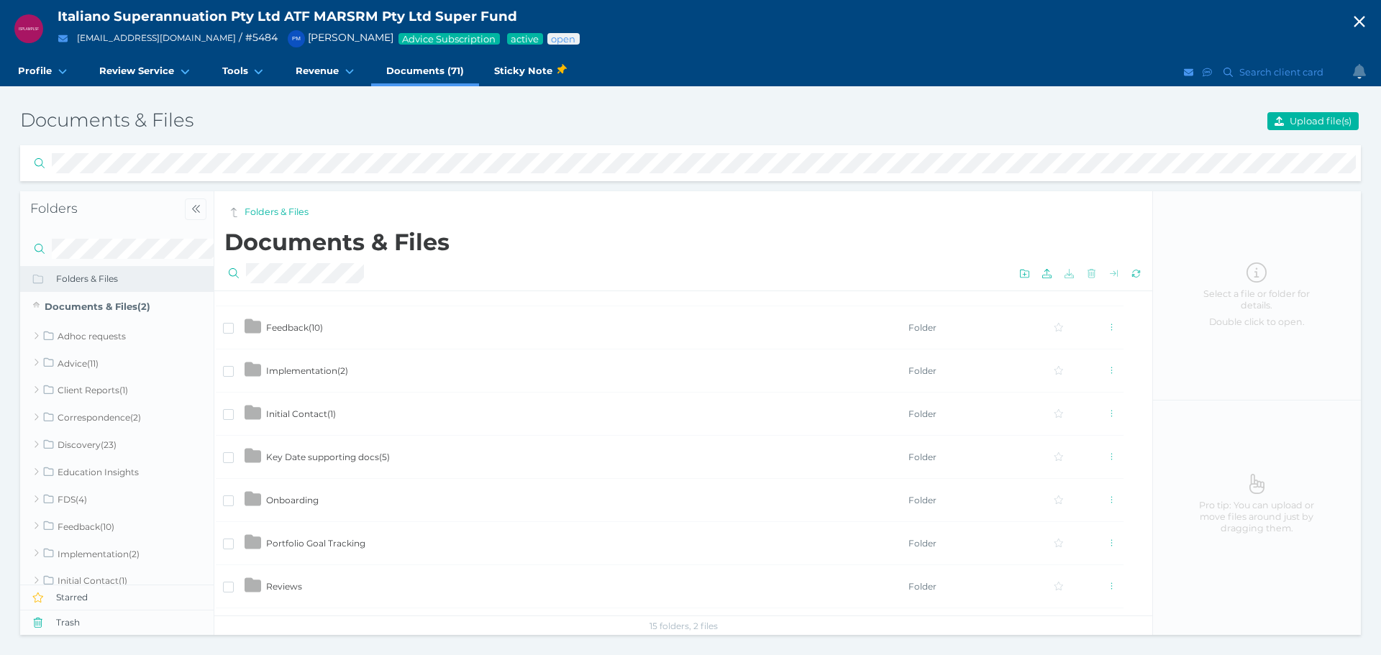
scroll to position [216, 0]
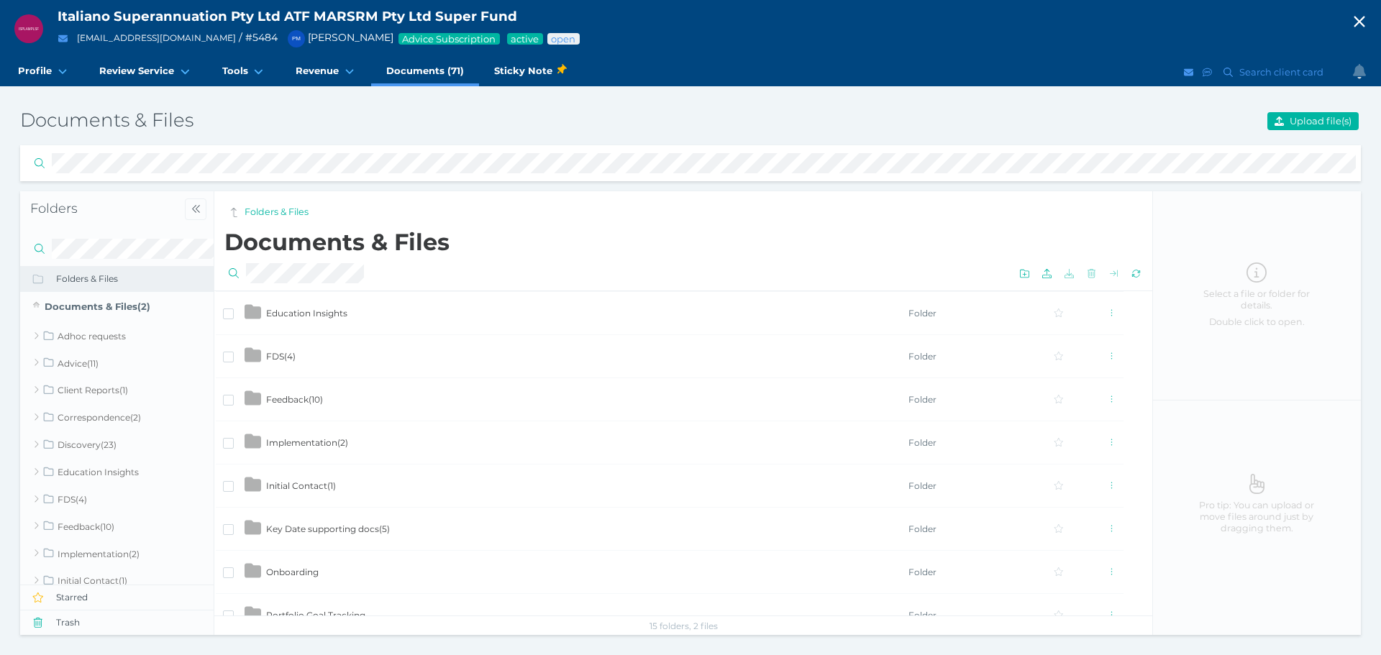
click at [406, 441] on td "Implementation ( 2 )" at bounding box center [586, 442] width 642 height 43
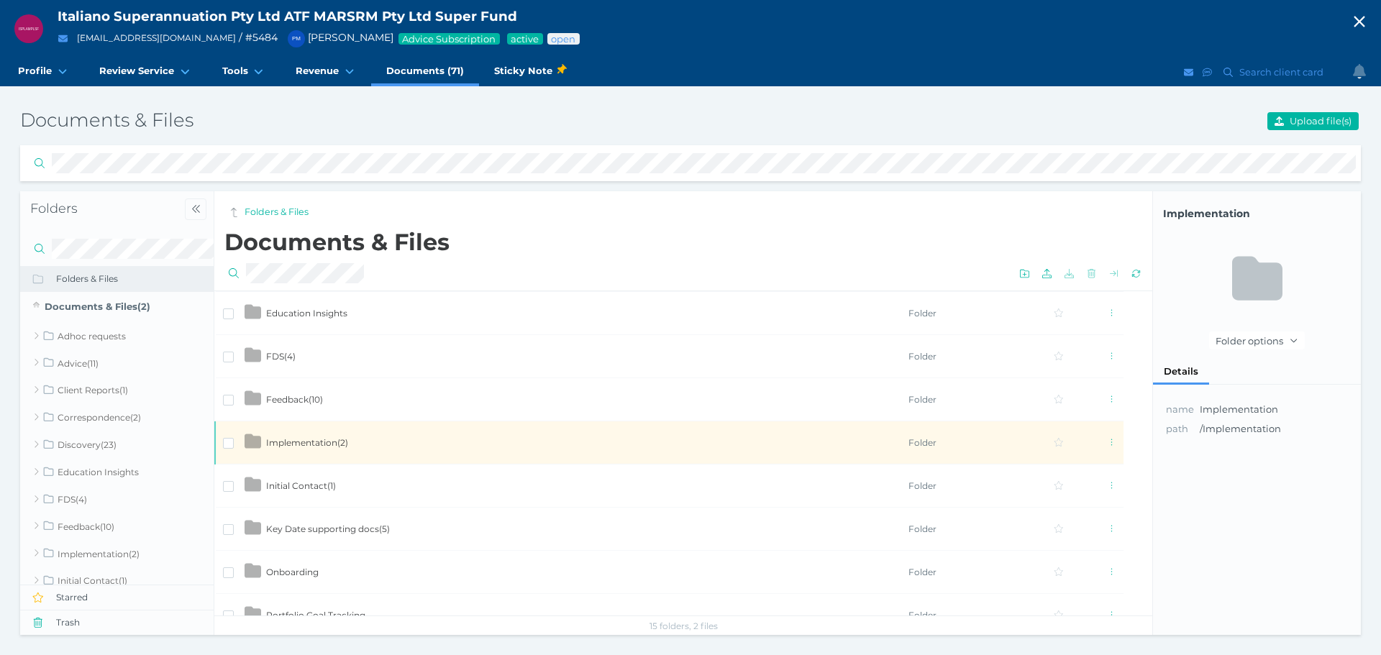
click at [406, 441] on td "Implementation ( 2 )" at bounding box center [586, 442] width 642 height 43
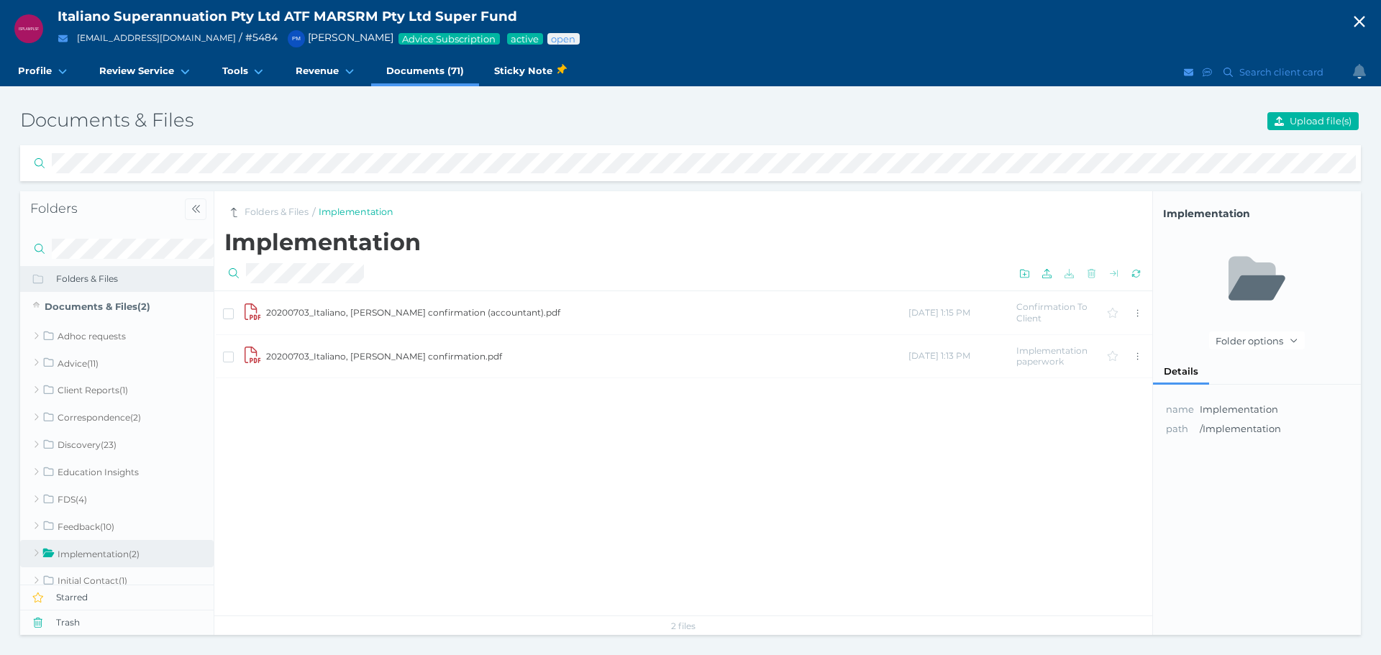
click at [406, 441] on div "20200703_Italiano, [PERSON_NAME] confirmation (accountant).pdf [DATE] 1:15 PM C…" at bounding box center [683, 453] width 938 height 325
click at [396, 507] on div "20200703_Italiano, [PERSON_NAME] confirmation (accountant).pdf [DATE] 1:15 PM C…" at bounding box center [683, 453] width 938 height 325
click at [397, 506] on div "20200703_Italiano, [PERSON_NAME] confirmation (accountant).pdf [DATE] 1:15 PM C…" at bounding box center [683, 453] width 938 height 325
